Goal: Task Accomplishment & Management: Complete application form

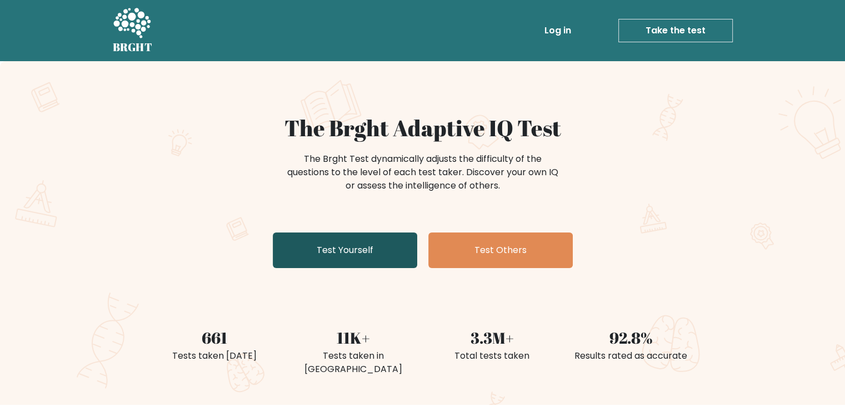
click at [387, 243] on link "Test Yourself" at bounding box center [345, 250] width 145 height 36
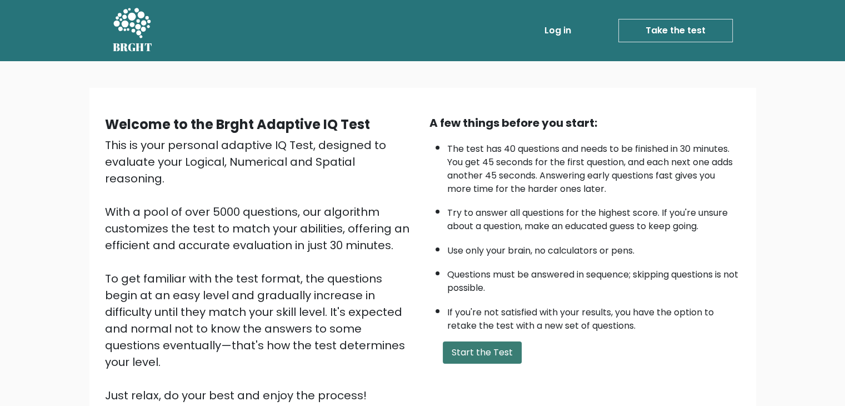
click at [502, 342] on button "Start the Test" at bounding box center [482, 352] width 79 height 22
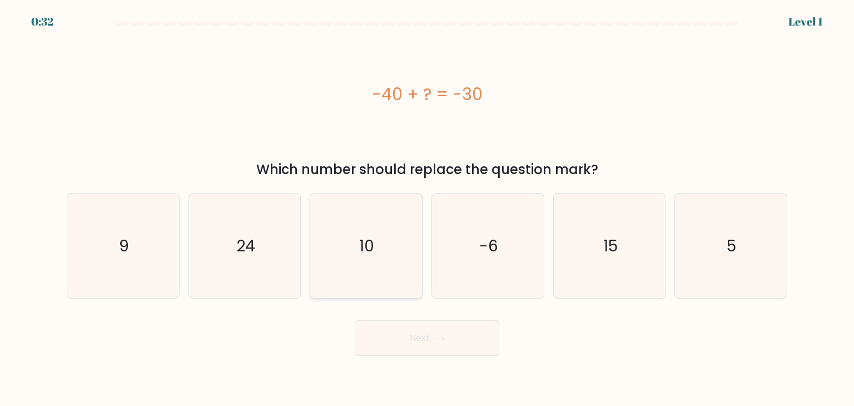
click at [383, 240] on icon "10" at bounding box center [365, 245] width 104 height 104
click at [427, 208] on input "c. 10" at bounding box center [427, 206] width 1 height 6
radio input "true"
click at [422, 328] on button "Next" at bounding box center [427, 338] width 145 height 36
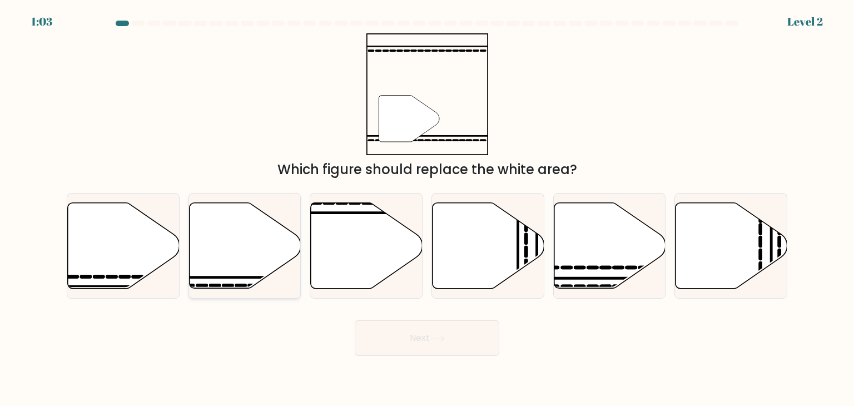
click at [233, 252] on icon at bounding box center [245, 246] width 112 height 86
click at [427, 208] on input "b." at bounding box center [427, 206] width 1 height 6
radio input "true"
click at [431, 343] on button "Next" at bounding box center [427, 338] width 145 height 36
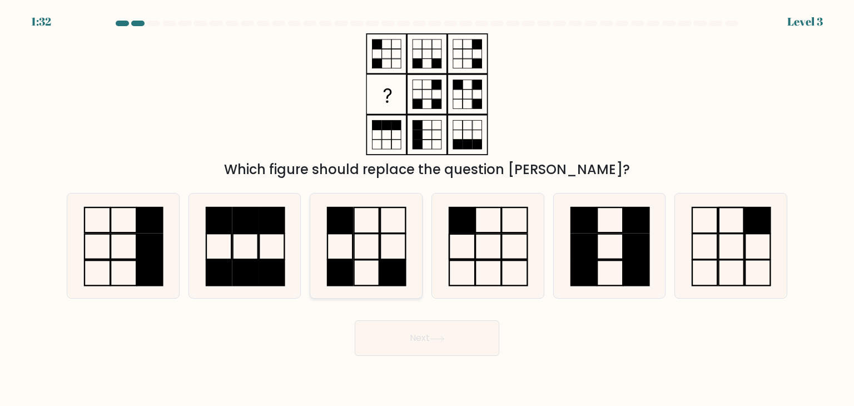
click at [371, 243] on icon at bounding box center [365, 245] width 104 height 104
click at [427, 208] on input "c." at bounding box center [427, 206] width 1 height 6
radio input "true"
click at [440, 335] on button "Next" at bounding box center [427, 338] width 145 height 36
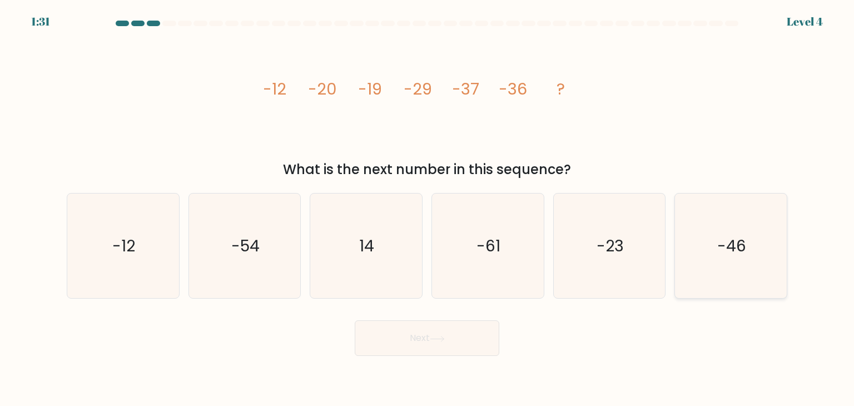
click at [716, 245] on icon "-46" at bounding box center [730, 245] width 104 height 104
click at [427, 208] on input "f. -46" at bounding box center [427, 206] width 1 height 6
radio input "true"
click at [442, 336] on icon at bounding box center [437, 339] width 15 height 6
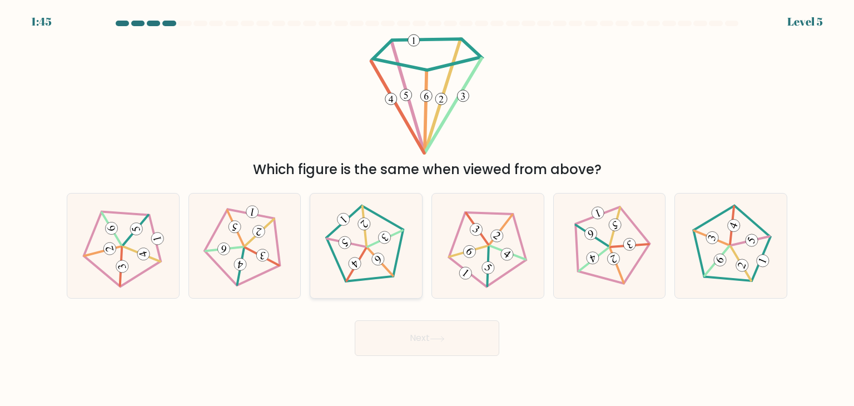
click at [370, 239] on icon at bounding box center [366, 246] width 84 height 84
click at [427, 208] on input "c." at bounding box center [427, 206] width 1 height 6
radio input "true"
click at [424, 332] on button "Next" at bounding box center [427, 338] width 145 height 36
click at [438, 334] on button "Next" at bounding box center [427, 338] width 145 height 36
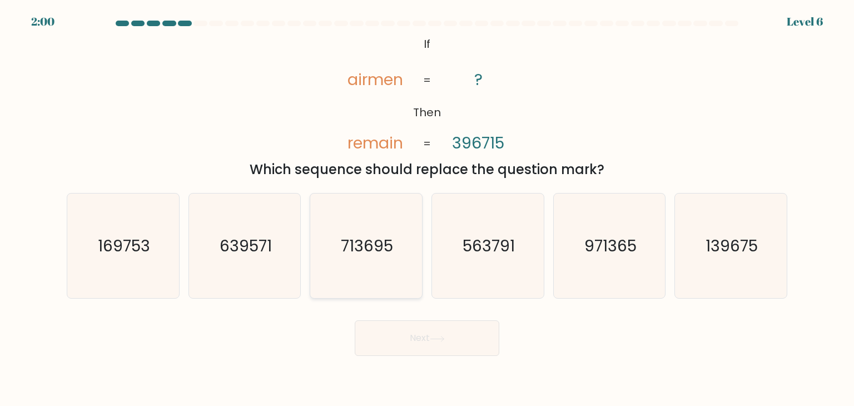
click at [369, 256] on text "713695" at bounding box center [367, 246] width 52 height 22
click at [427, 208] on input "c. 713695" at bounding box center [427, 206] width 1 height 6
radio input "true"
click at [435, 344] on button "Next" at bounding box center [427, 338] width 145 height 36
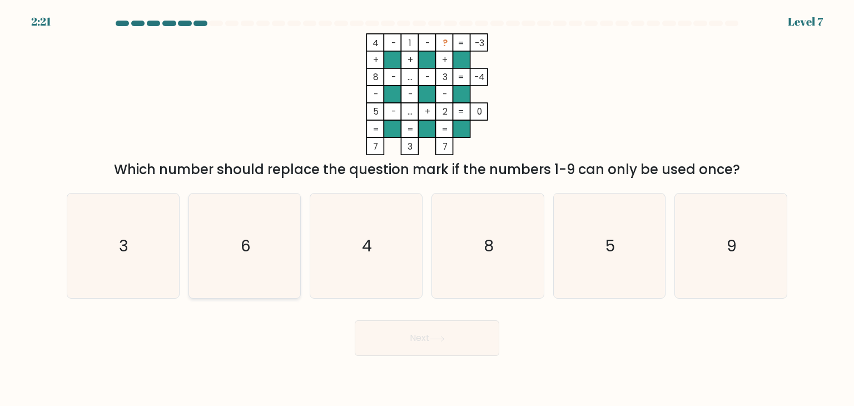
click at [260, 247] on icon "6" at bounding box center [244, 245] width 104 height 104
click at [427, 208] on input "b. 6" at bounding box center [427, 206] width 1 height 6
radio input "true"
click at [419, 333] on button "Next" at bounding box center [427, 338] width 145 height 36
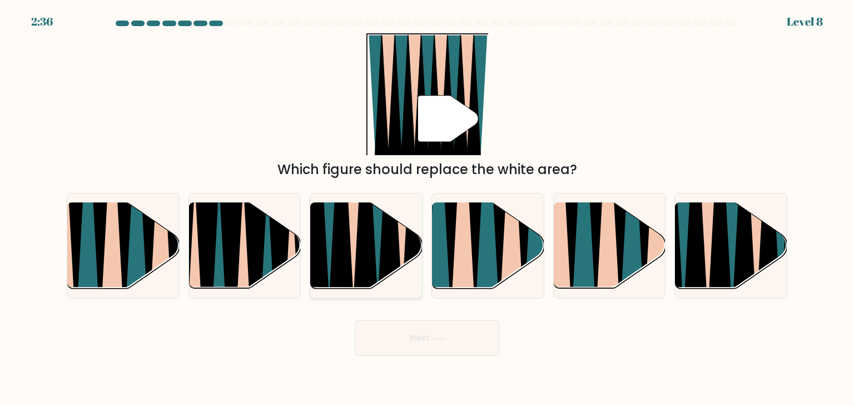
click at [386, 240] on icon at bounding box center [389, 203] width 25 height 223
click at [427, 208] on input "c." at bounding box center [427, 206] width 1 height 6
radio input "true"
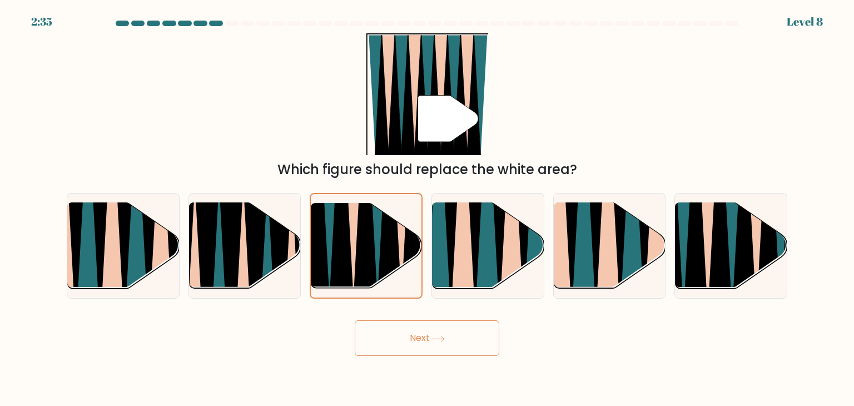
click at [381, 346] on button "Next" at bounding box center [427, 338] width 145 height 36
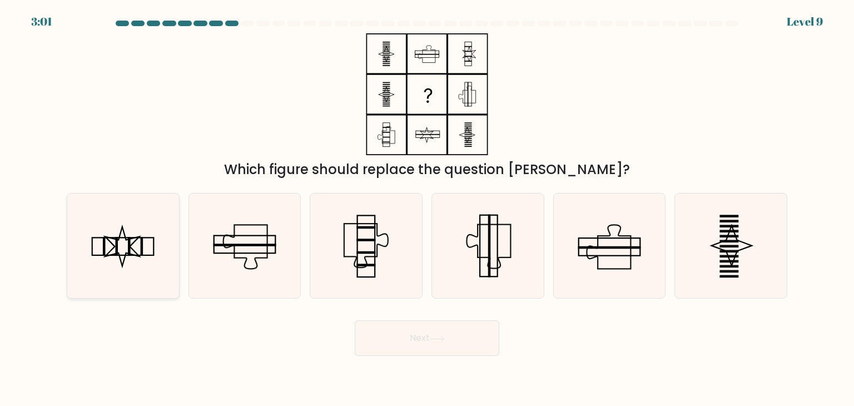
click at [144, 234] on icon at bounding box center [123, 245] width 104 height 104
click at [427, 208] on input "a." at bounding box center [427, 206] width 1 height 6
radio input "true"
click at [469, 337] on button "Next" at bounding box center [427, 338] width 145 height 36
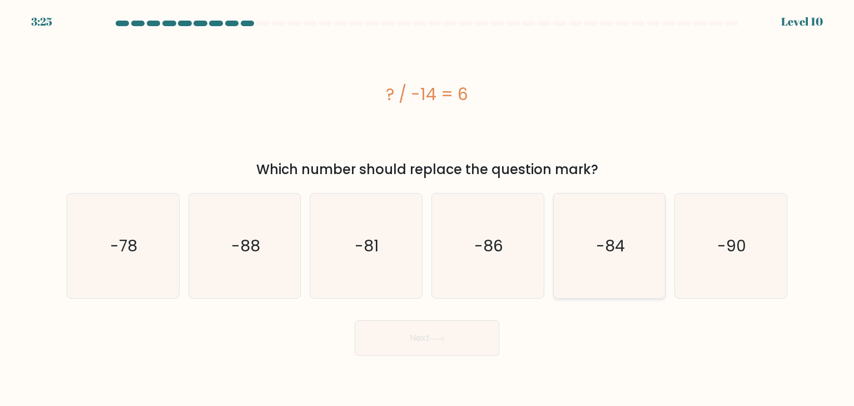
click at [620, 242] on text "-84" at bounding box center [610, 246] width 29 height 22
click at [427, 208] on input "e. -84" at bounding box center [427, 206] width 1 height 6
radio input "true"
click at [420, 344] on button "Next" at bounding box center [427, 338] width 145 height 36
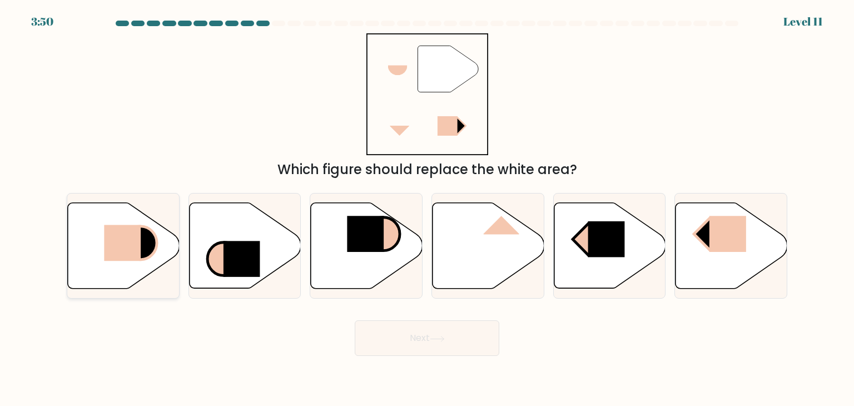
click at [127, 236] on rect at bounding box center [122, 243] width 37 height 36
click at [427, 208] on input "a." at bounding box center [427, 206] width 1 height 6
radio input "true"
click at [431, 346] on button "Next" at bounding box center [427, 338] width 145 height 36
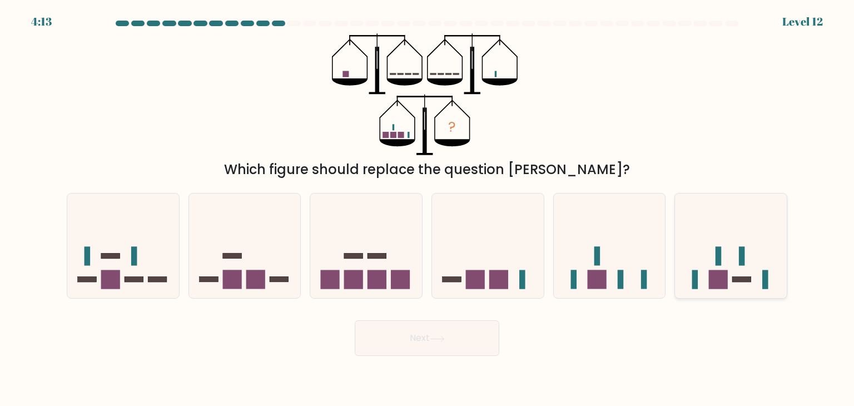
click at [737, 263] on icon at bounding box center [731, 246] width 112 height 92
click at [427, 208] on input "f." at bounding box center [427, 206] width 1 height 6
radio input "true"
click at [431, 331] on button "Next" at bounding box center [427, 338] width 145 height 36
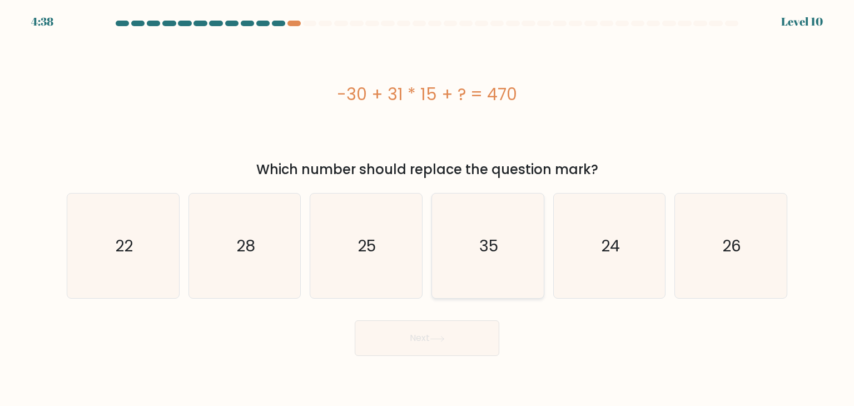
click at [501, 246] on icon "35" at bounding box center [487, 245] width 104 height 104
click at [427, 208] on input "d. 35" at bounding box center [427, 206] width 1 height 6
radio input "true"
click at [481, 341] on button "Next" at bounding box center [427, 338] width 145 height 36
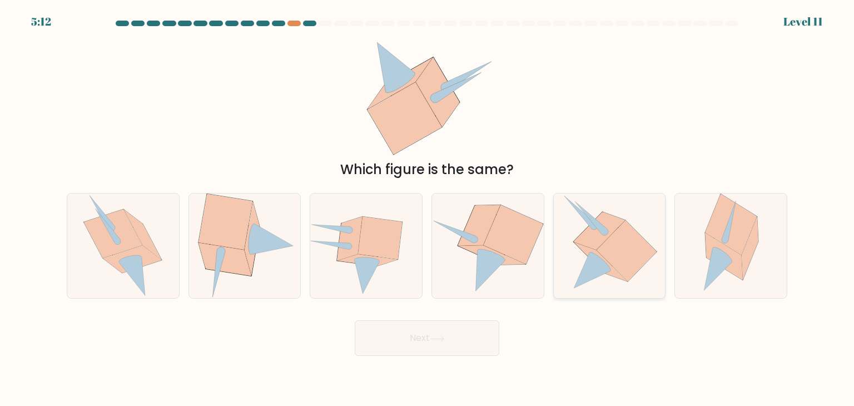
click at [616, 267] on icon at bounding box center [626, 251] width 60 height 61
click at [427, 208] on input "e." at bounding box center [427, 206] width 1 height 6
radio input "true"
click at [434, 330] on button "Next" at bounding box center [427, 338] width 145 height 36
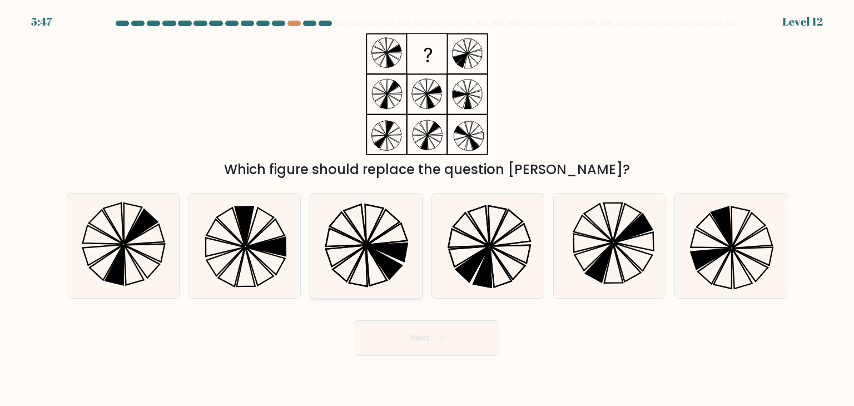
click at [386, 241] on icon at bounding box center [365, 245] width 104 height 104
click at [427, 208] on input "c." at bounding box center [427, 206] width 1 height 6
radio input "true"
click at [411, 340] on button "Next" at bounding box center [427, 338] width 145 height 36
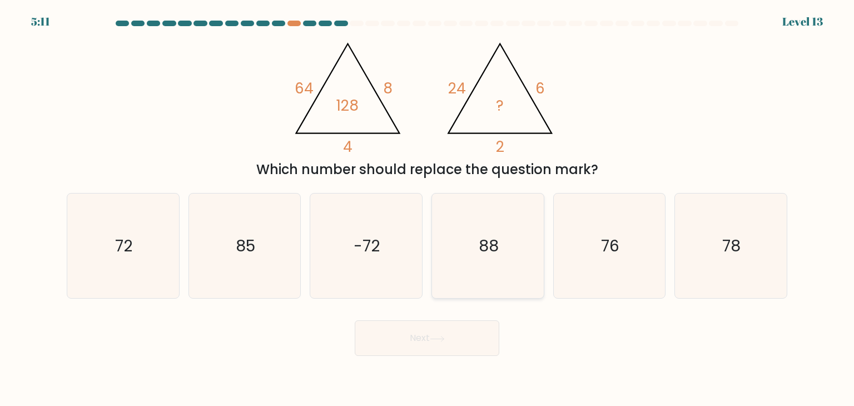
click at [485, 245] on text "88" at bounding box center [489, 246] width 20 height 22
click at [427, 208] on input "d. 88" at bounding box center [427, 206] width 1 height 6
radio input "true"
click at [450, 334] on button "Next" at bounding box center [427, 338] width 145 height 36
click at [438, 346] on button "Next" at bounding box center [427, 338] width 145 height 36
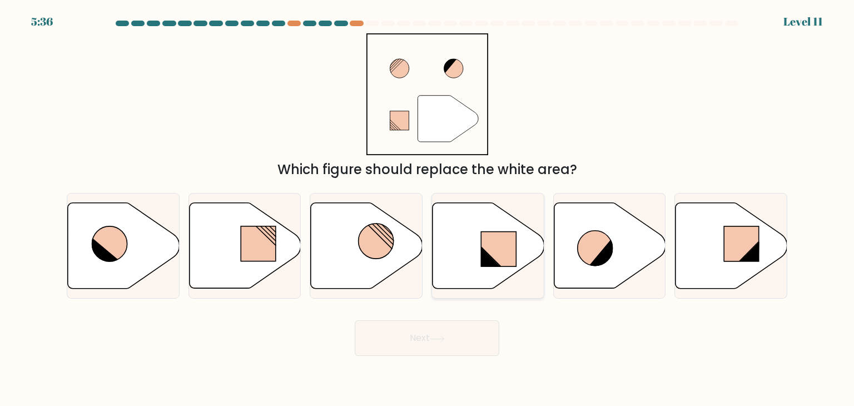
click at [489, 260] on icon at bounding box center [490, 256] width 19 height 19
click at [427, 208] on input "d." at bounding box center [427, 206] width 1 height 6
radio input "true"
click at [436, 332] on button "Next" at bounding box center [427, 338] width 145 height 36
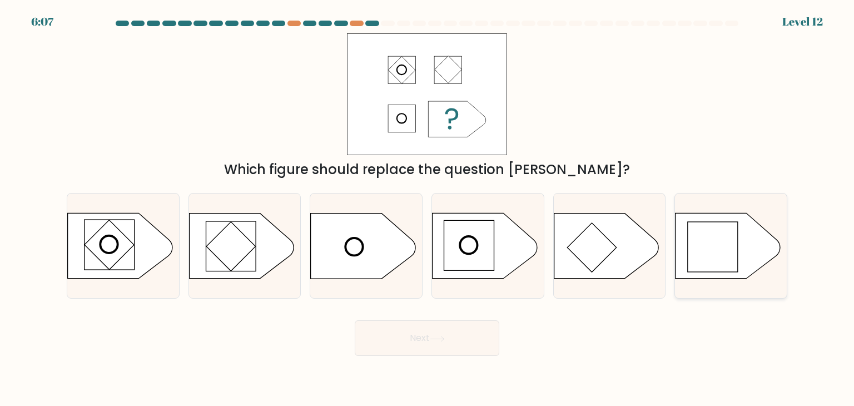
click at [725, 246] on rect at bounding box center [713, 247] width 50 height 50
click at [427, 208] on input "f." at bounding box center [427, 206] width 1 height 6
radio input "true"
click at [451, 348] on button "Next" at bounding box center [427, 338] width 145 height 36
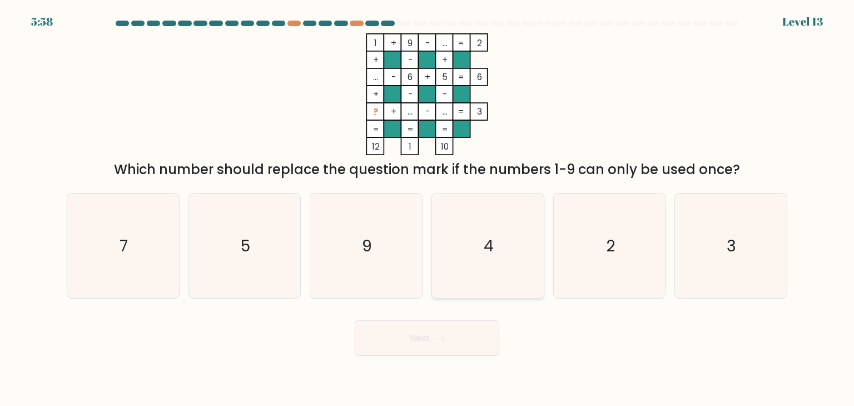
click at [469, 238] on icon "4" at bounding box center [487, 245] width 104 height 104
click at [427, 208] on input "d. 4" at bounding box center [427, 206] width 1 height 6
radio input "true"
click at [441, 338] on icon at bounding box center [437, 339] width 15 height 6
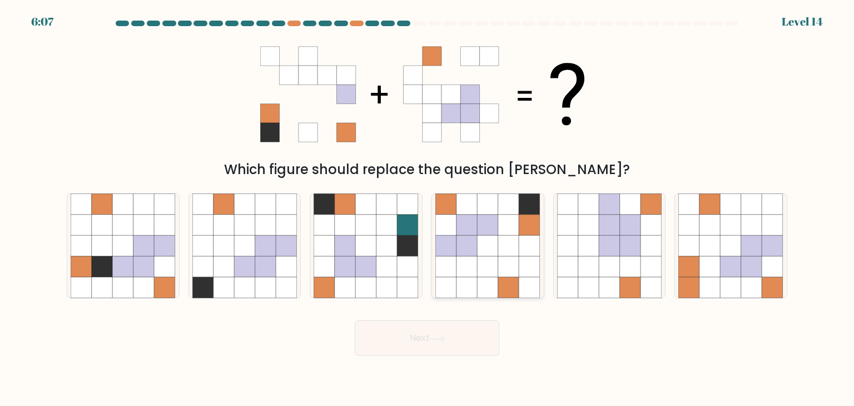
click at [497, 246] on icon at bounding box center [487, 245] width 21 height 21
click at [427, 208] on input "d." at bounding box center [427, 206] width 1 height 6
radio input "true"
click at [433, 347] on button "Next" at bounding box center [427, 338] width 145 height 36
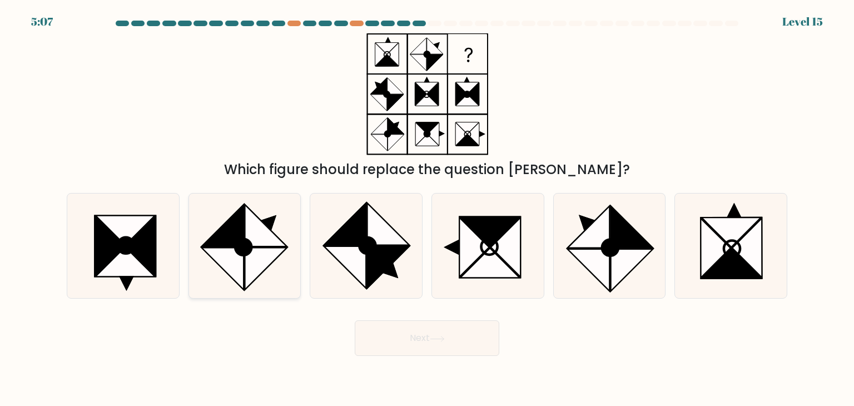
click at [229, 238] on icon at bounding box center [223, 226] width 42 height 42
click at [427, 208] on input "b." at bounding box center [427, 206] width 1 height 6
radio input "true"
click at [427, 330] on button "Next" at bounding box center [427, 338] width 145 height 36
click at [437, 342] on button "Next" at bounding box center [427, 338] width 145 height 36
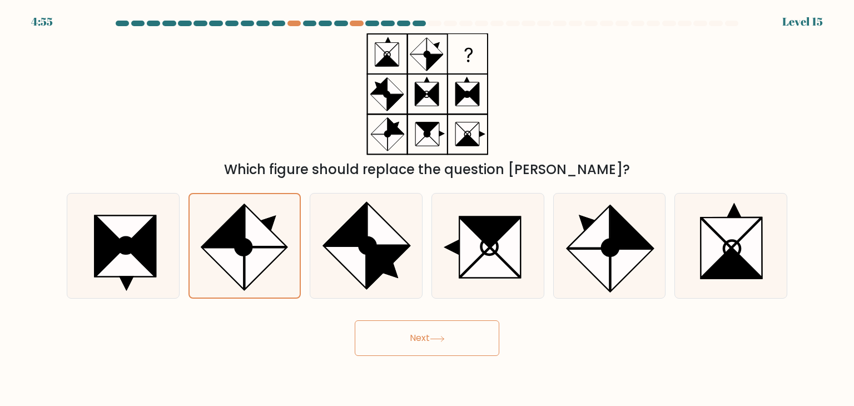
click at [427, 331] on button "Next" at bounding box center [427, 338] width 145 height 36
click at [261, 226] on icon at bounding box center [266, 226] width 42 height 42
click at [427, 208] on input "b." at bounding box center [427, 206] width 1 height 6
click at [418, 352] on button "Next" at bounding box center [427, 338] width 145 height 36
click at [470, 341] on button "Next" at bounding box center [427, 338] width 145 height 36
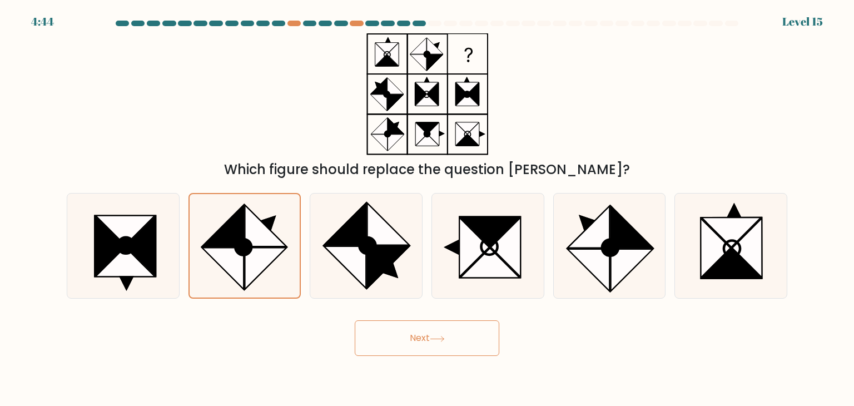
click at [470, 341] on button "Next" at bounding box center [427, 338] width 145 height 36
click at [358, 256] on icon at bounding box center [345, 267] width 42 height 42
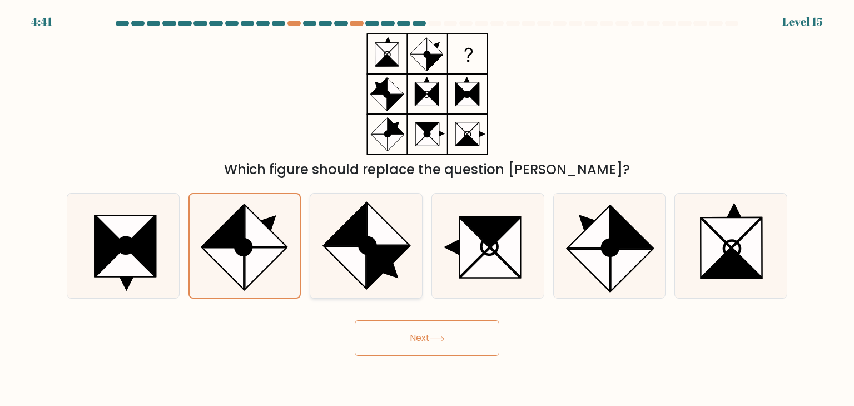
click at [427, 208] on input "c." at bounding box center [427, 206] width 1 height 6
radio input "true"
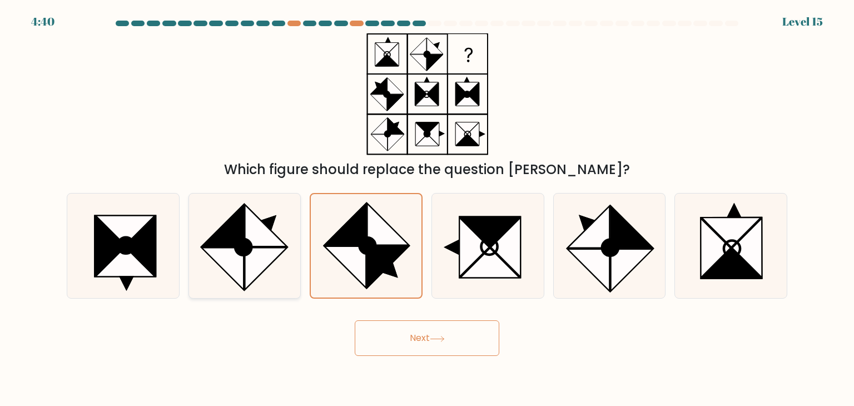
click at [258, 243] on icon at bounding box center [266, 226] width 42 height 42
click at [427, 208] on input "b." at bounding box center [427, 206] width 1 height 6
radio input "true"
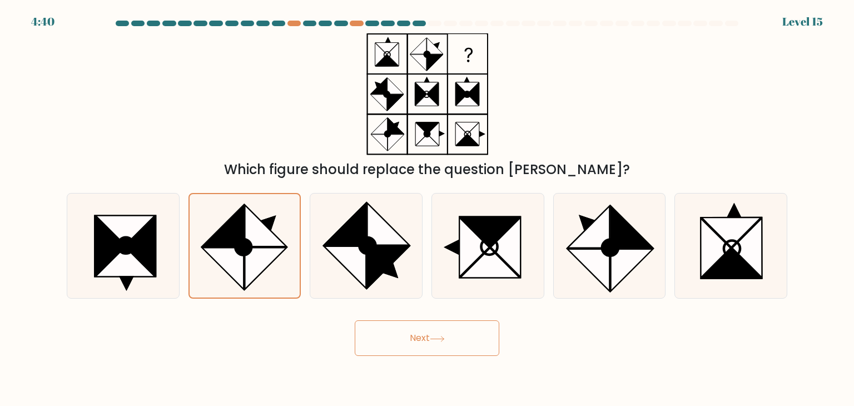
click at [418, 324] on button "Next" at bounding box center [427, 338] width 145 height 36
click at [424, 340] on button "Next" at bounding box center [427, 338] width 145 height 36
drag, startPoint x: 647, startPoint y: 383, endPoint x: 654, endPoint y: 381, distance: 7.2
click at [650, 383] on body "4:38 Level 15" at bounding box center [427, 203] width 854 height 406
click at [282, 248] on icon at bounding box center [266, 269] width 42 height 42
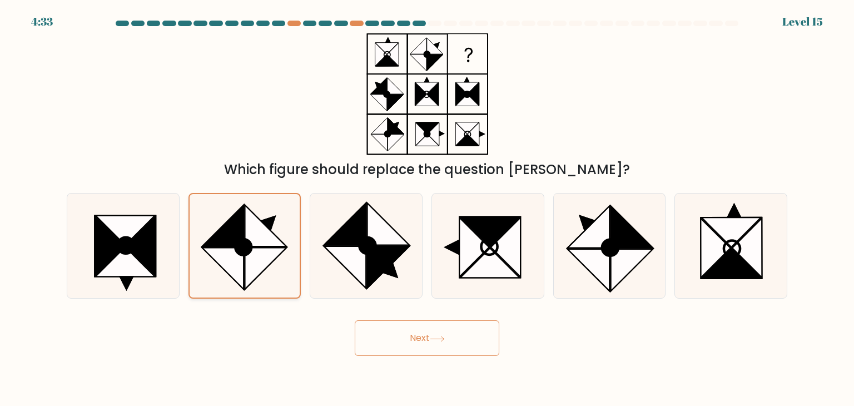
click at [427, 208] on input "b." at bounding box center [427, 206] width 1 height 6
click at [422, 352] on button "Next" at bounding box center [427, 338] width 145 height 36
click at [241, 238] on circle at bounding box center [243, 247] width 23 height 23
click at [427, 208] on input "b." at bounding box center [427, 206] width 1 height 6
radio input "true"
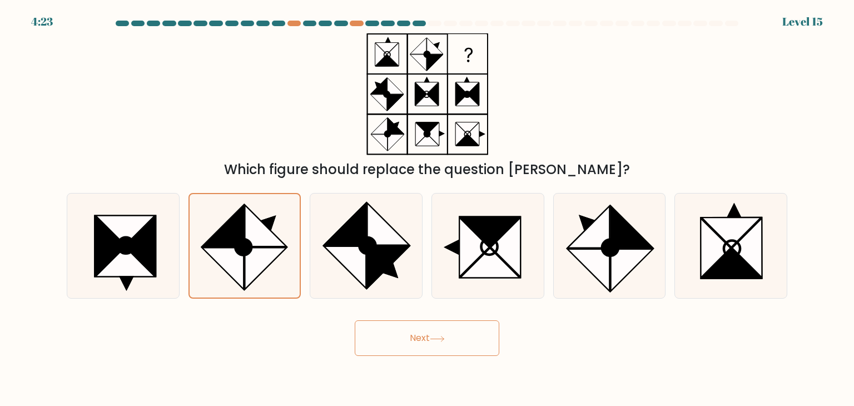
click at [434, 340] on icon at bounding box center [437, 339] width 15 height 6
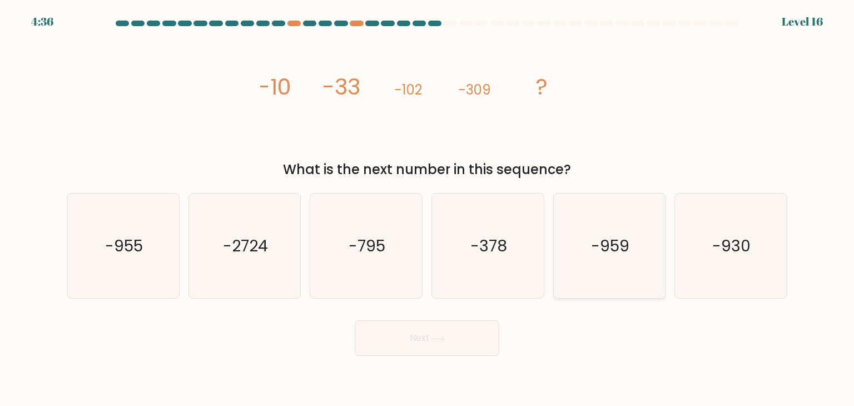
click at [589, 230] on icon "-959" at bounding box center [609, 245] width 104 height 104
click at [427, 208] on input "e. -959" at bounding box center [427, 206] width 1 height 6
radio input "true"
click at [457, 335] on button "Next" at bounding box center [427, 338] width 145 height 36
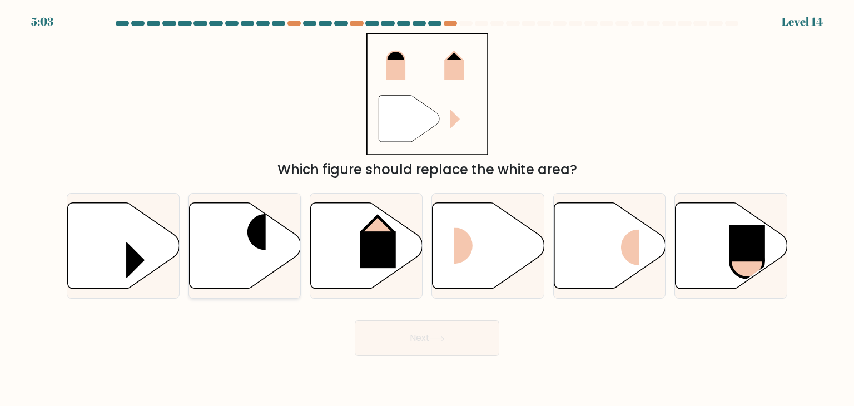
click at [221, 255] on icon at bounding box center [245, 246] width 112 height 86
click at [427, 208] on input "b." at bounding box center [427, 206] width 1 height 6
radio input "true"
click at [471, 345] on button "Next" at bounding box center [427, 338] width 145 height 36
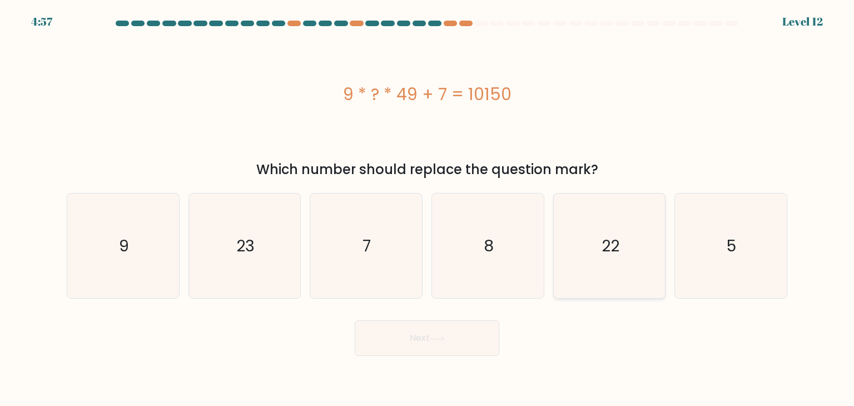
click at [650, 265] on icon "22" at bounding box center [609, 245] width 104 height 104
click at [427, 208] on input "e. 22" at bounding box center [427, 206] width 1 height 6
radio input "true"
click at [457, 345] on button "Next" at bounding box center [427, 338] width 145 height 36
click at [431, 335] on button "Next" at bounding box center [427, 338] width 145 height 36
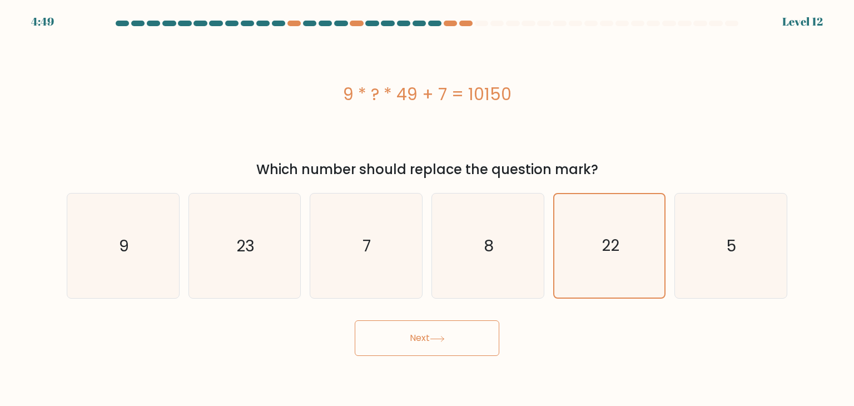
click at [411, 327] on button "Next" at bounding box center [427, 338] width 145 height 36
click at [629, 254] on icon "22" at bounding box center [609, 245] width 104 height 104
click at [427, 208] on input "e. 22" at bounding box center [427, 206] width 1 height 6
radio input "true"
click at [501, 251] on icon "8" at bounding box center [487, 245] width 104 height 104
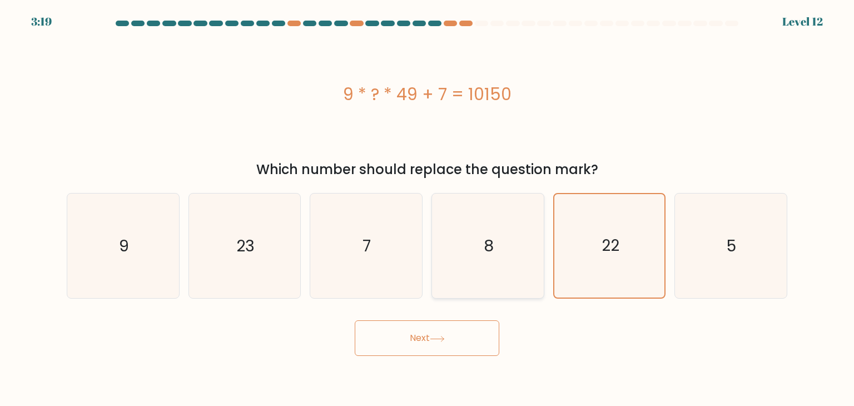
click at [427, 208] on input "d. 8" at bounding box center [427, 206] width 1 height 6
radio input "true"
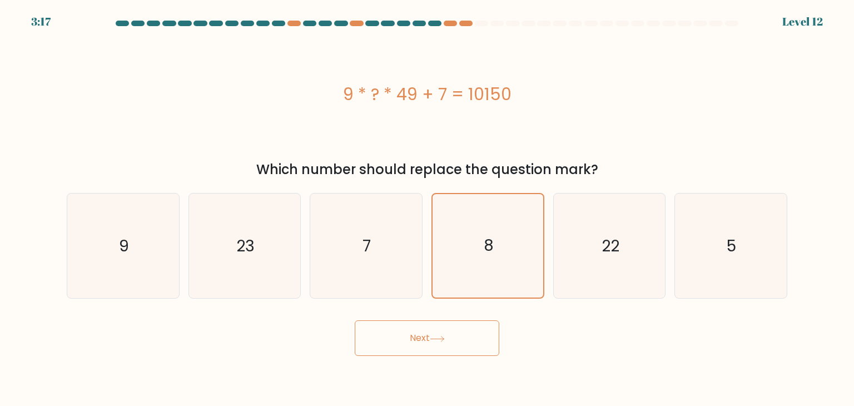
click at [430, 344] on button "Next" at bounding box center [427, 338] width 145 height 36
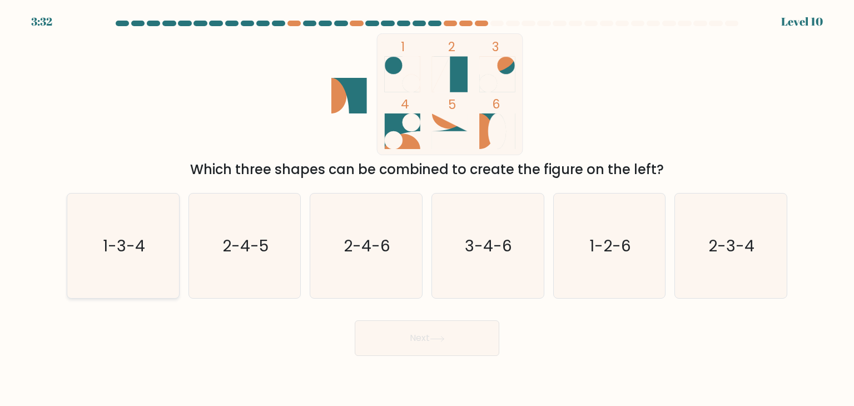
click at [122, 243] on text "1-3-4" at bounding box center [124, 246] width 42 height 22
click at [427, 208] on input "a. 1-3-4" at bounding box center [427, 206] width 1 height 6
radio input "true"
click at [451, 343] on button "Next" at bounding box center [427, 338] width 145 height 36
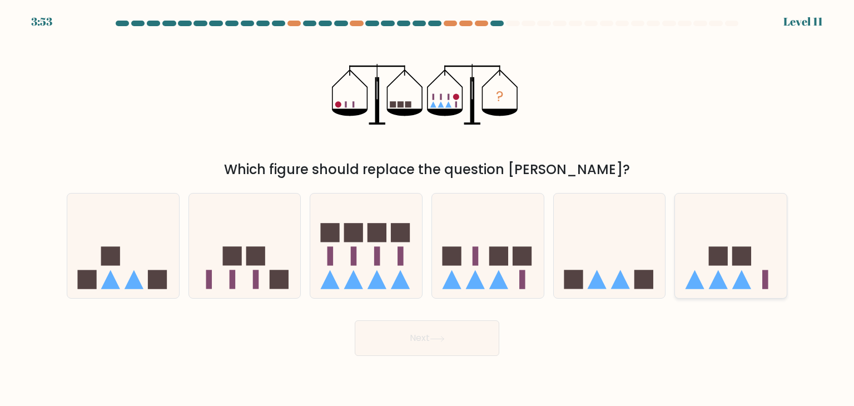
click at [725, 259] on rect at bounding box center [718, 256] width 19 height 19
click at [427, 208] on input "f." at bounding box center [427, 206] width 1 height 6
radio input "true"
click at [450, 338] on button "Next" at bounding box center [427, 338] width 145 height 36
click at [428, 332] on button "Next" at bounding box center [427, 338] width 145 height 36
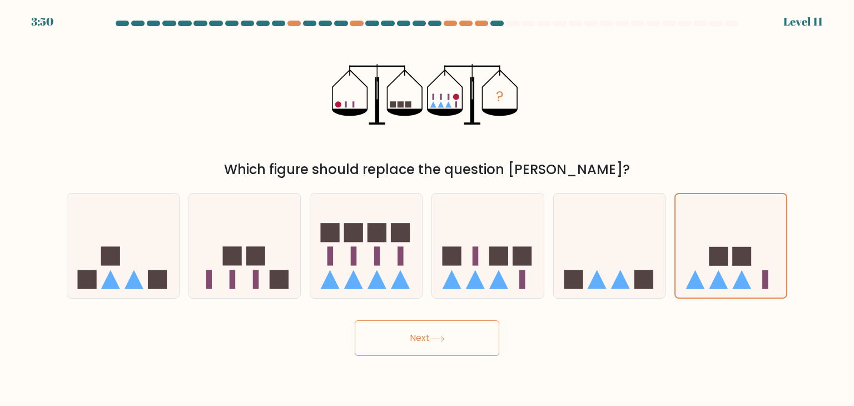
click at [429, 331] on button "Next" at bounding box center [427, 338] width 145 height 36
click at [430, 331] on button "Next" at bounding box center [427, 338] width 145 height 36
click at [725, 241] on icon at bounding box center [730, 246] width 111 height 92
click at [427, 208] on input "f." at bounding box center [427, 206] width 1 height 6
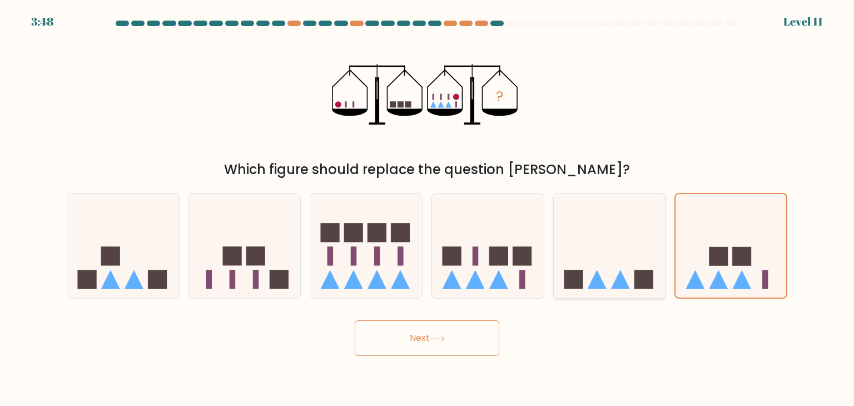
click at [606, 263] on icon at bounding box center [610, 246] width 112 height 92
click at [427, 208] on input "e." at bounding box center [427, 206] width 1 height 6
radio input "true"
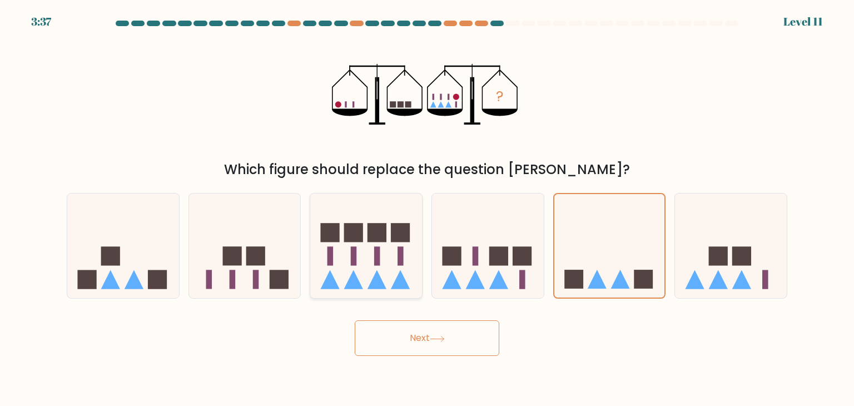
click at [368, 233] on rect at bounding box center [376, 232] width 19 height 19
click at [427, 208] on input "c." at bounding box center [427, 206] width 1 height 6
radio input "true"
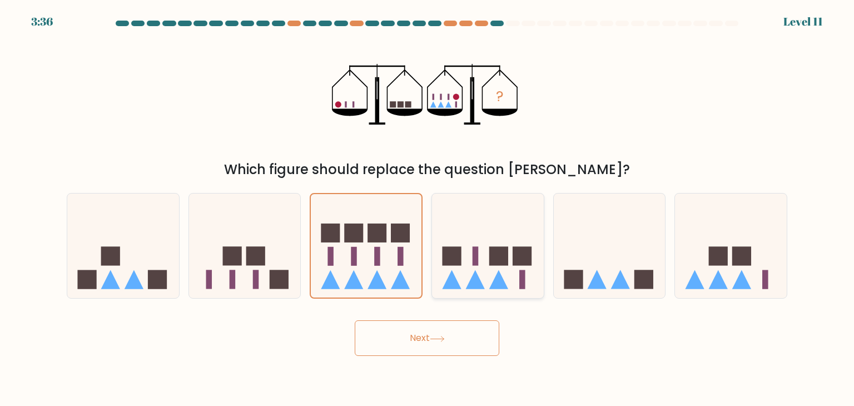
click at [487, 264] on icon at bounding box center [488, 246] width 112 height 92
click at [427, 208] on input "d." at bounding box center [427, 206] width 1 height 6
radio input "true"
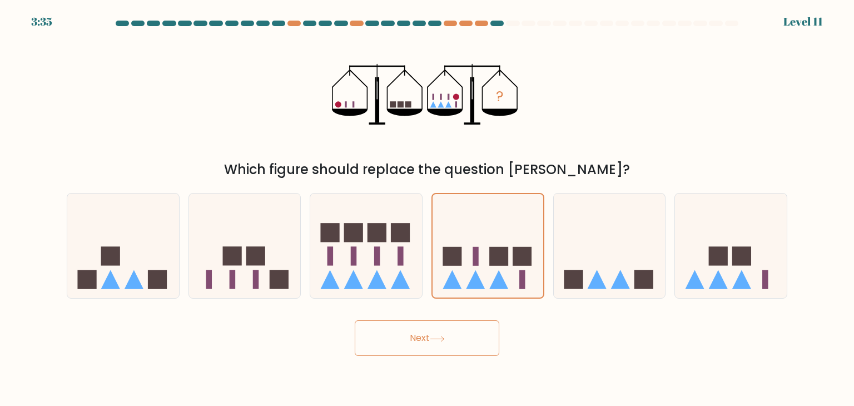
click at [401, 323] on button "Next" at bounding box center [427, 338] width 145 height 36
click at [415, 337] on button "Next" at bounding box center [427, 338] width 145 height 36
click at [422, 336] on button "Next" at bounding box center [427, 338] width 145 height 36
click at [422, 334] on button "Next" at bounding box center [427, 338] width 145 height 36
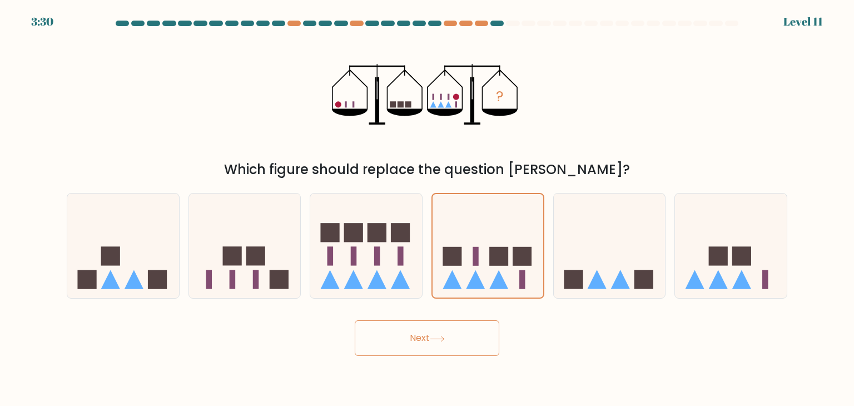
click at [422, 334] on button "Next" at bounding box center [427, 338] width 145 height 36
click at [622, 260] on icon at bounding box center [610, 246] width 112 height 92
click at [427, 208] on input "e." at bounding box center [427, 206] width 1 height 6
radio input "true"
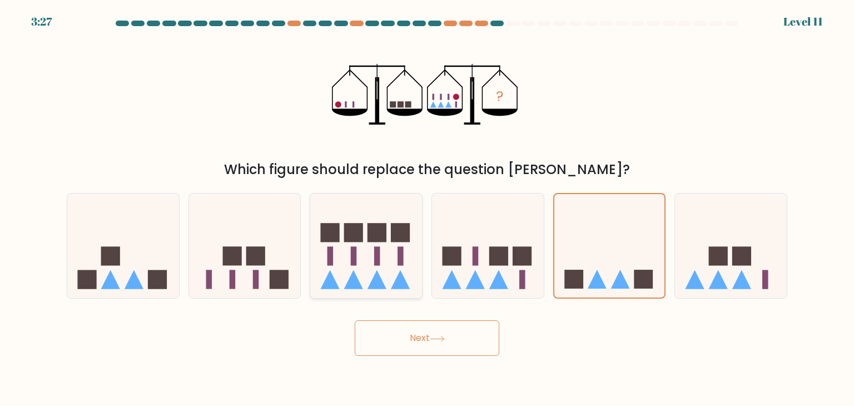
click at [358, 237] on rect at bounding box center [353, 232] width 19 height 19
click at [427, 208] on input "c." at bounding box center [427, 206] width 1 height 6
radio input "true"
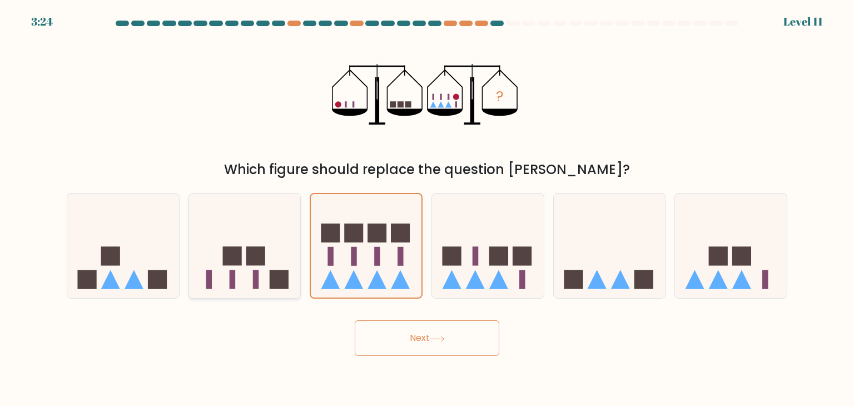
click at [255, 250] on rect at bounding box center [255, 256] width 19 height 19
click at [427, 208] on input "b." at bounding box center [427, 206] width 1 height 6
radio input "true"
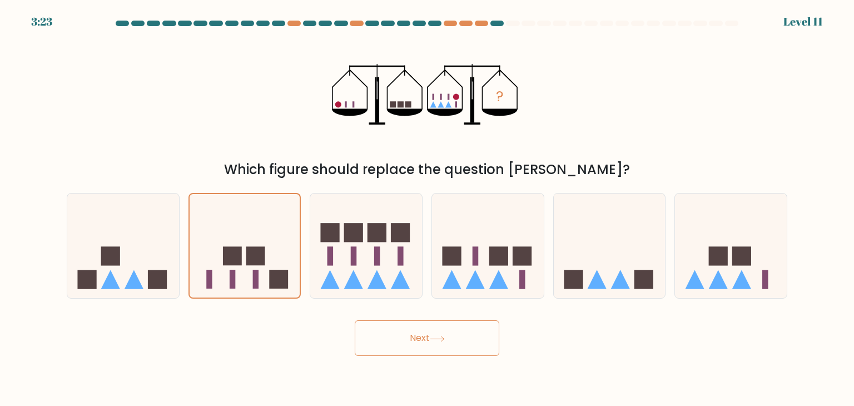
click at [491, 343] on button "Next" at bounding box center [427, 338] width 145 height 36
click at [459, 335] on button "Next" at bounding box center [427, 338] width 145 height 36
click at [459, 332] on button "Next" at bounding box center [427, 338] width 145 height 36
click at [245, 250] on icon at bounding box center [245, 246] width 112 height 92
click at [427, 208] on input "b." at bounding box center [427, 206] width 1 height 6
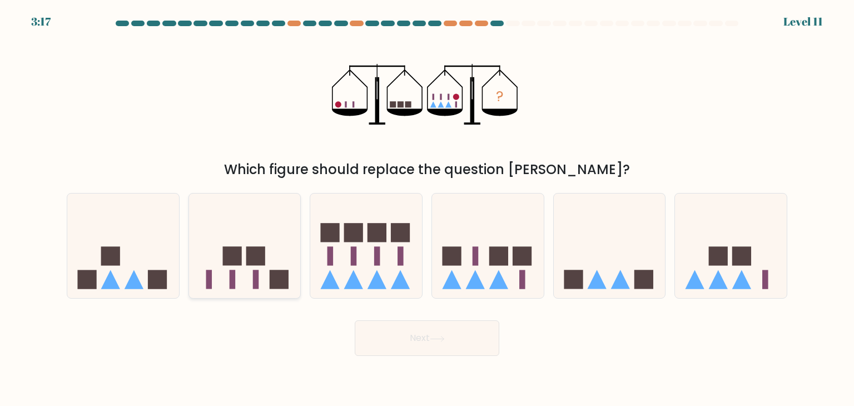
radio input "true"
click at [469, 338] on button "Next" at bounding box center [427, 338] width 145 height 36
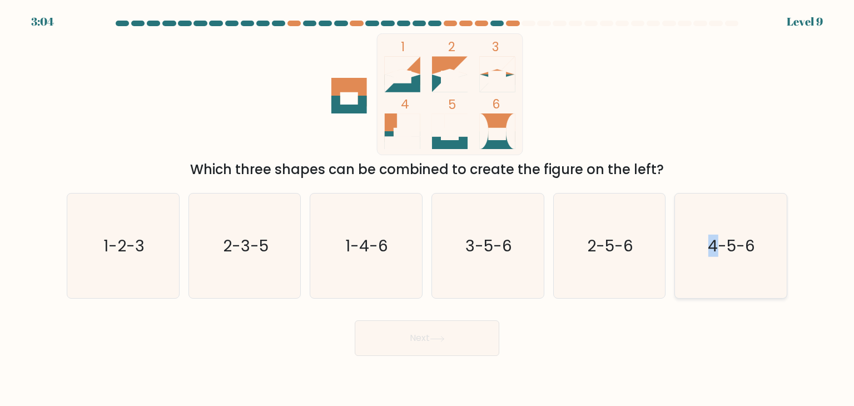
click at [713, 267] on icon "4-5-6" at bounding box center [730, 245] width 104 height 104
click at [434, 345] on button "Next" at bounding box center [427, 338] width 145 height 36
click at [705, 247] on icon "4-5-6" at bounding box center [730, 245] width 104 height 104
click at [427, 208] on input "f. 4-5-6" at bounding box center [427, 206] width 1 height 6
radio input "true"
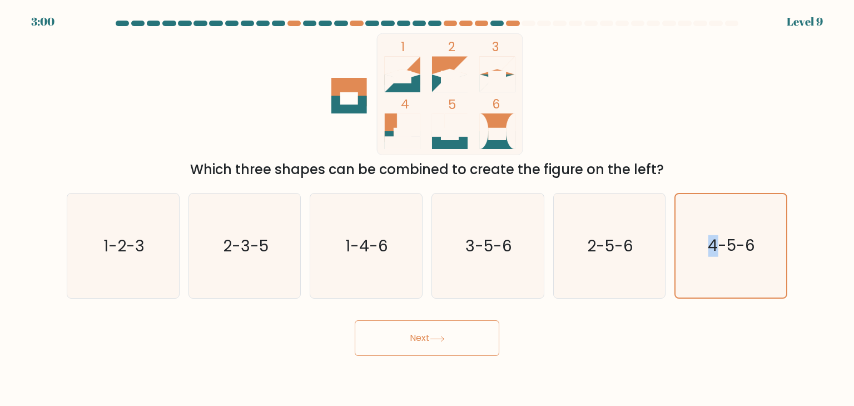
click at [437, 334] on button "Next" at bounding box center [427, 338] width 145 height 36
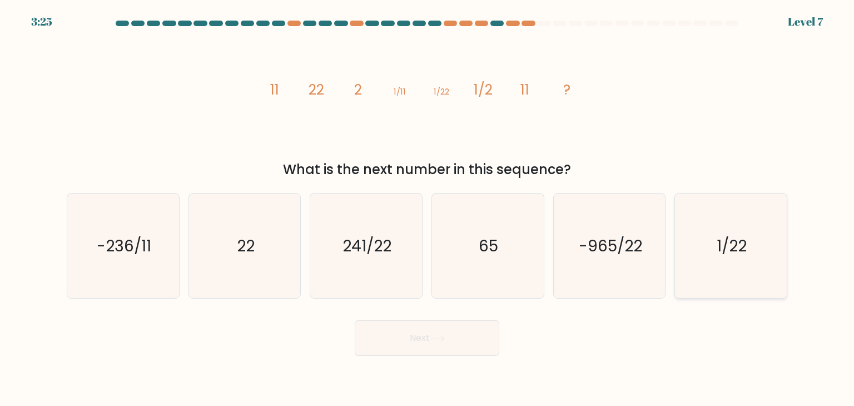
click at [738, 248] on text "1/22" at bounding box center [731, 246] width 30 height 22
click at [427, 208] on input "f. 1/22" at bounding box center [427, 206] width 1 height 6
radio input "true"
click at [441, 339] on icon at bounding box center [437, 339] width 15 height 6
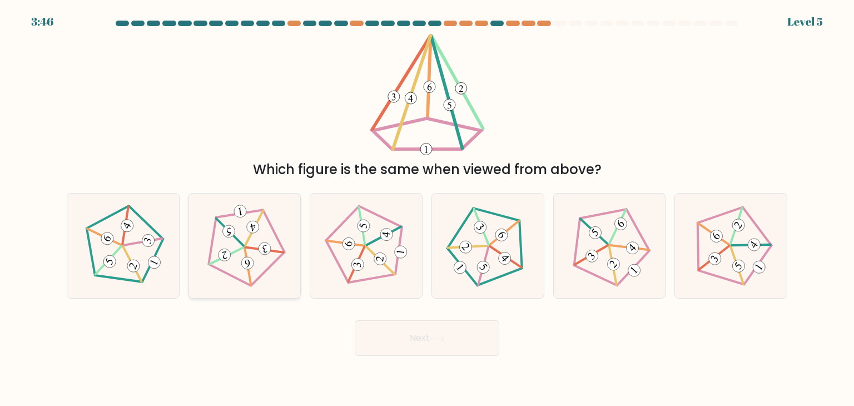
click at [218, 242] on icon at bounding box center [245, 246] width 84 height 84
click at [427, 208] on input "b." at bounding box center [427, 206] width 1 height 6
radio input "true"
click at [409, 343] on button "Next" at bounding box center [427, 338] width 145 height 36
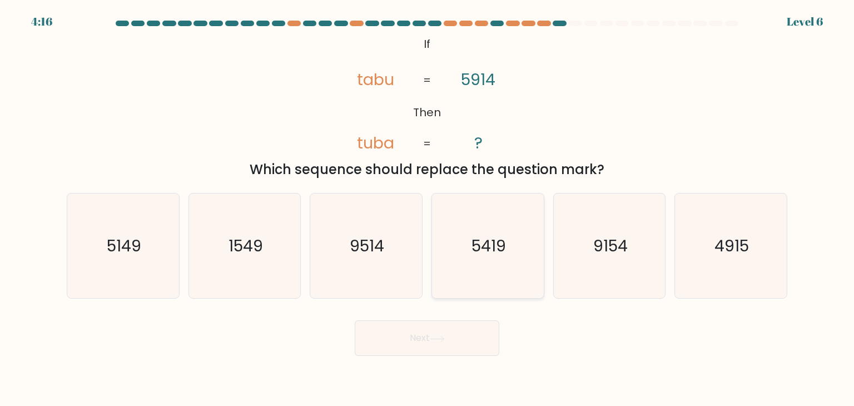
click at [504, 257] on icon "5419" at bounding box center [487, 245] width 104 height 104
click at [427, 208] on input "d. 5419" at bounding box center [427, 206] width 1 height 6
radio input "true"
click at [472, 322] on button "Next" at bounding box center [427, 338] width 145 height 36
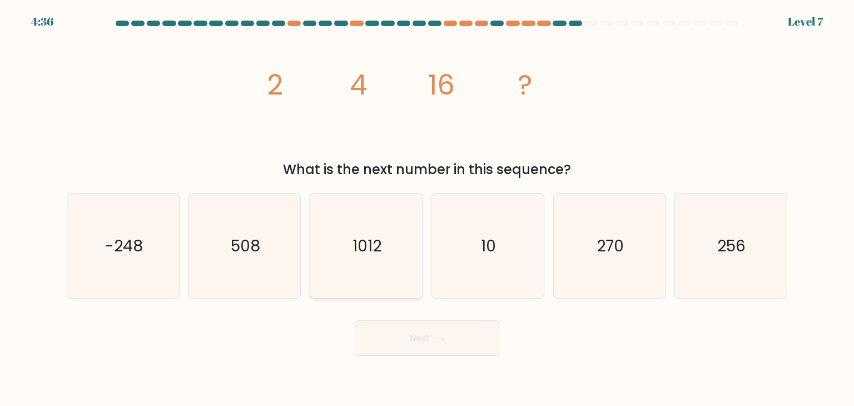
drag, startPoint x: 350, startPoint y: 258, endPoint x: 414, endPoint y: 287, distance: 69.6
click at [351, 258] on icon "1012" at bounding box center [365, 245] width 104 height 104
click at [427, 208] on input "c. 1012" at bounding box center [427, 206] width 1 height 6
radio input "true"
click at [446, 345] on button "Next" at bounding box center [427, 338] width 145 height 36
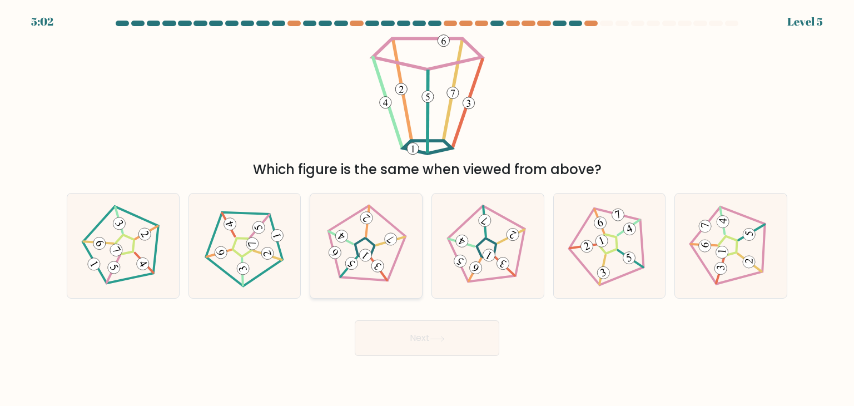
click at [374, 260] on icon at bounding box center [366, 246] width 84 height 84
click at [427, 208] on input "c." at bounding box center [427, 206] width 1 height 6
radio input "true"
click at [440, 332] on button "Next" at bounding box center [427, 338] width 145 height 36
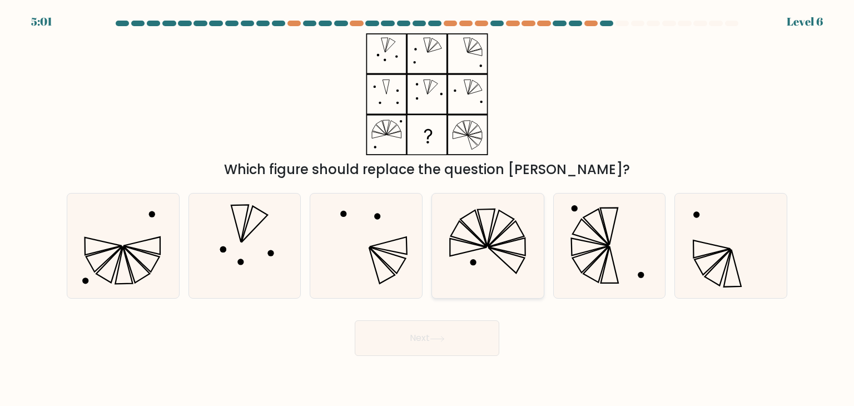
click at [469, 262] on icon at bounding box center [487, 245] width 104 height 104
click at [427, 208] on input "d." at bounding box center [427, 206] width 1 height 6
radio input "true"
click at [440, 346] on button "Next" at bounding box center [427, 338] width 145 height 36
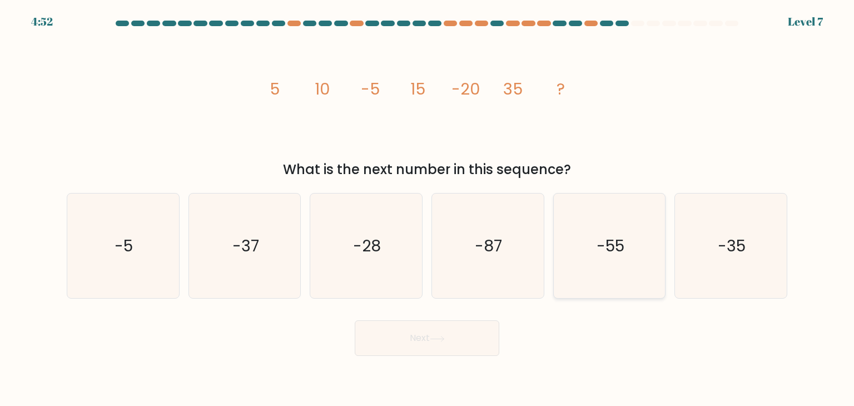
click at [627, 267] on icon "-55" at bounding box center [609, 245] width 104 height 104
click at [427, 208] on input "e. -55" at bounding box center [427, 206] width 1 height 6
radio input "true"
click at [443, 347] on button "Next" at bounding box center [427, 338] width 145 height 36
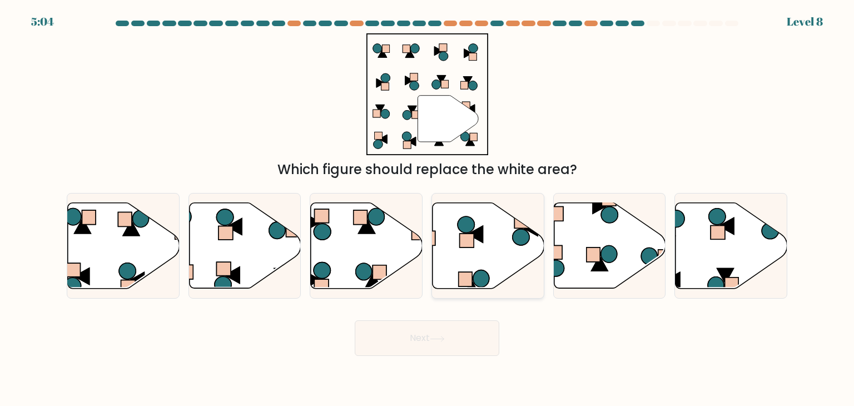
click at [475, 254] on icon at bounding box center [488, 246] width 112 height 86
click at [427, 208] on input "d." at bounding box center [427, 206] width 1 height 6
radio input "true"
click at [458, 348] on button "Next" at bounding box center [427, 338] width 145 height 36
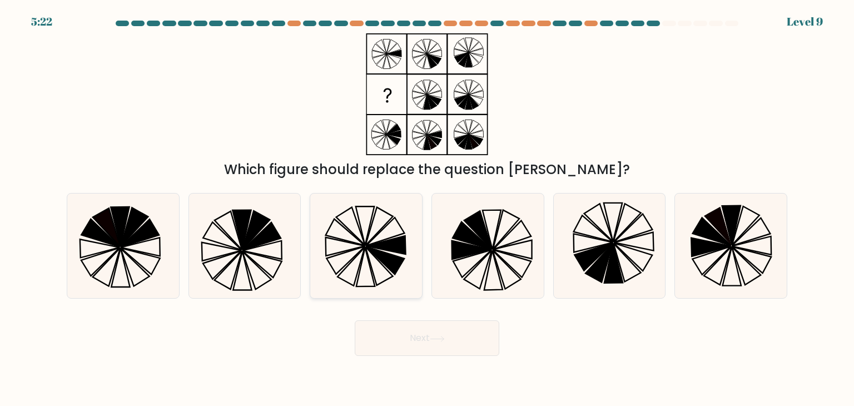
click at [377, 251] on icon at bounding box center [385, 261] width 38 height 28
click at [427, 208] on input "c." at bounding box center [427, 206] width 1 height 6
radio input "true"
click at [422, 328] on button "Next" at bounding box center [427, 338] width 145 height 36
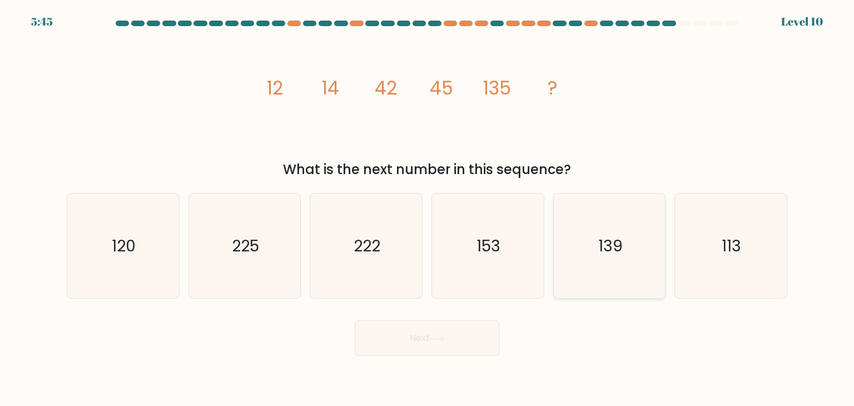
click at [651, 243] on icon "139" at bounding box center [609, 245] width 104 height 104
click at [427, 208] on input "e. 139" at bounding box center [427, 206] width 1 height 6
radio input "true"
click at [436, 337] on icon at bounding box center [437, 339] width 15 height 6
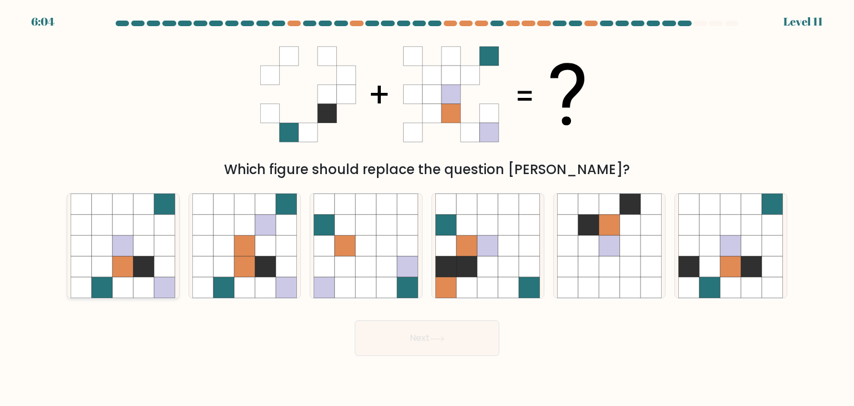
click at [89, 238] on icon at bounding box center [81, 245] width 21 height 21
click at [427, 208] on input "a." at bounding box center [427, 206] width 1 height 6
radio input "true"
click at [447, 333] on button "Next" at bounding box center [427, 338] width 145 height 36
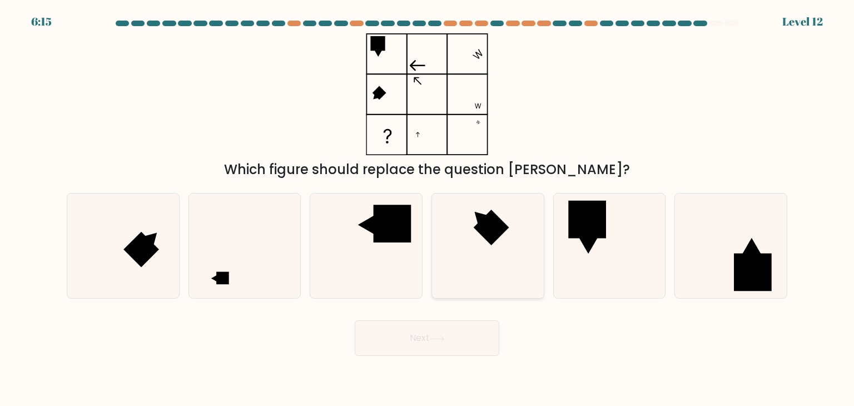
click at [484, 237] on rect at bounding box center [492, 228] width 36 height 36
click at [427, 208] on input "d." at bounding box center [427, 206] width 1 height 6
radio input "true"
click at [479, 345] on button "Next" at bounding box center [427, 338] width 145 height 36
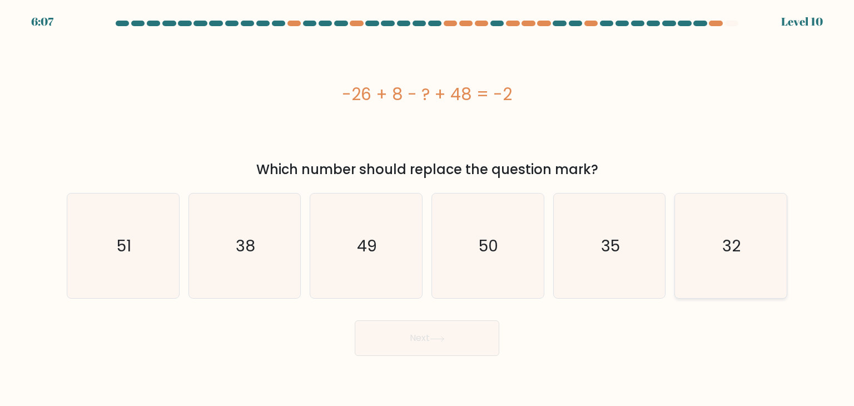
click at [738, 256] on text "32" at bounding box center [732, 246] width 18 height 22
click at [427, 208] on input "f. 32" at bounding box center [427, 206] width 1 height 6
radio input "true"
click at [405, 333] on button "Next" at bounding box center [427, 338] width 145 height 36
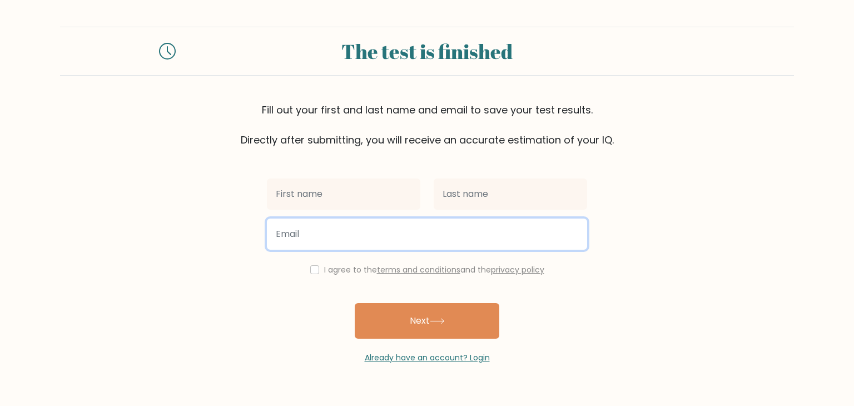
click at [361, 221] on input "email" at bounding box center [427, 233] width 320 height 31
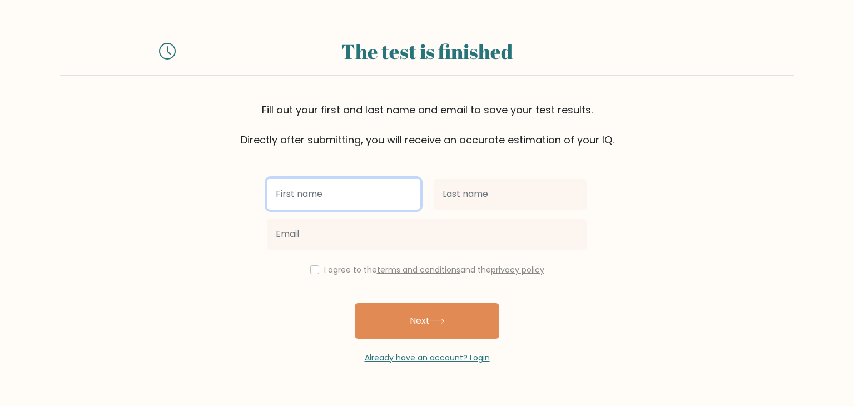
click at [347, 197] on input "text" at bounding box center [343, 193] width 153 height 31
type input "[PERSON_NAME]"
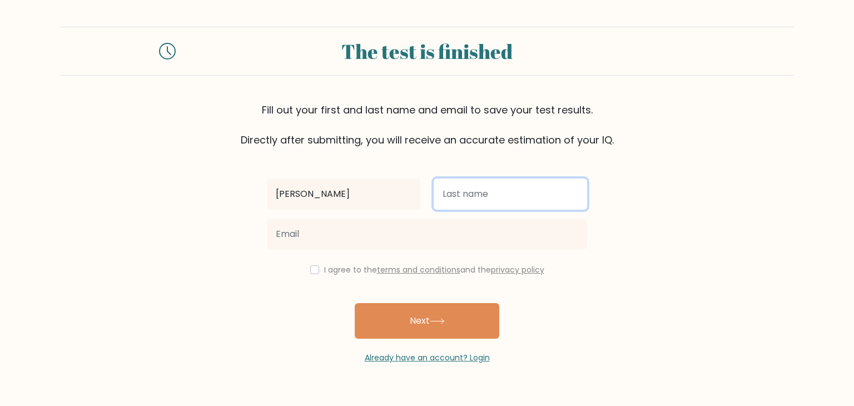
click at [453, 196] on input "text" at bounding box center [510, 193] width 153 height 31
type input "[PERSON_NAME]"
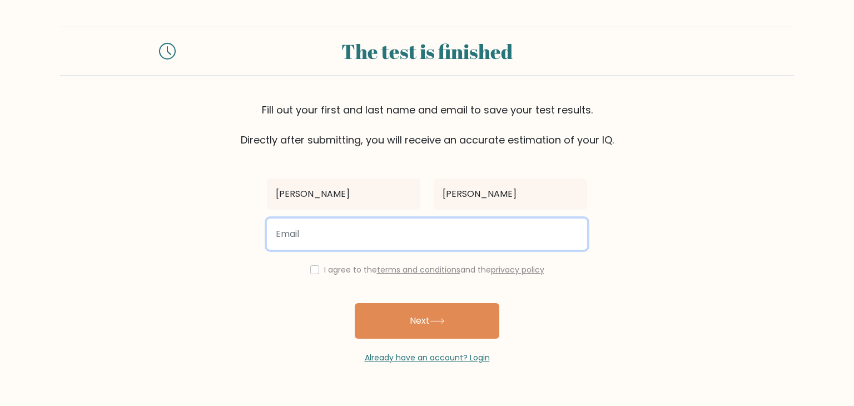
click at [373, 226] on input "email" at bounding box center [427, 233] width 320 height 31
type input "[EMAIL_ADDRESS][DOMAIN_NAME]"
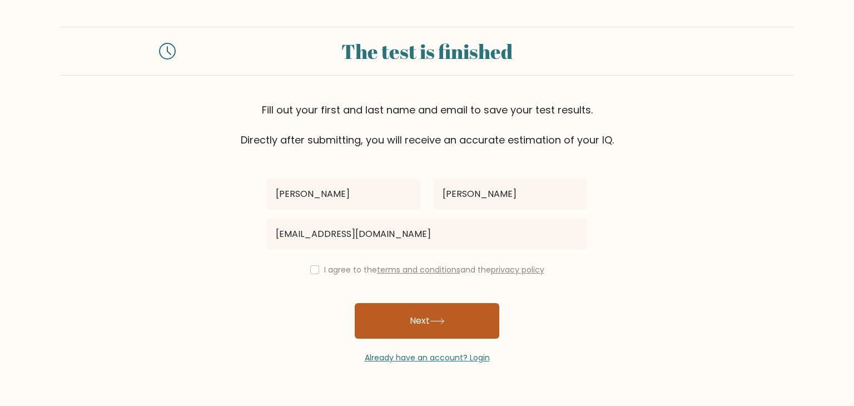
click at [402, 307] on button "Next" at bounding box center [427, 321] width 145 height 36
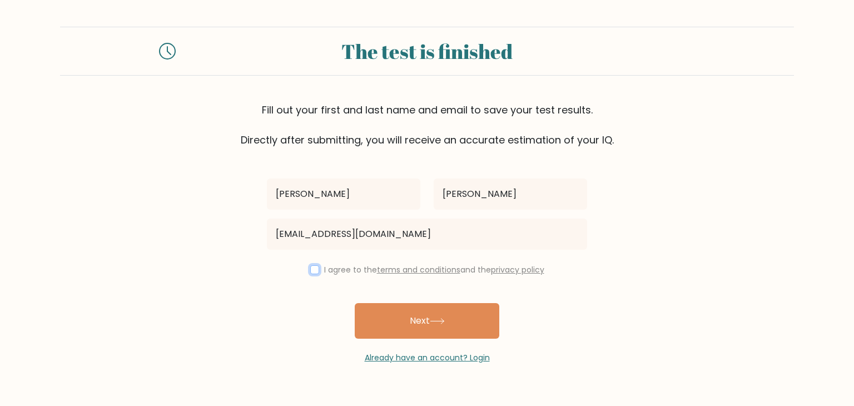
click at [311, 267] on input "checkbox" at bounding box center [314, 269] width 9 height 9
checkbox input "true"
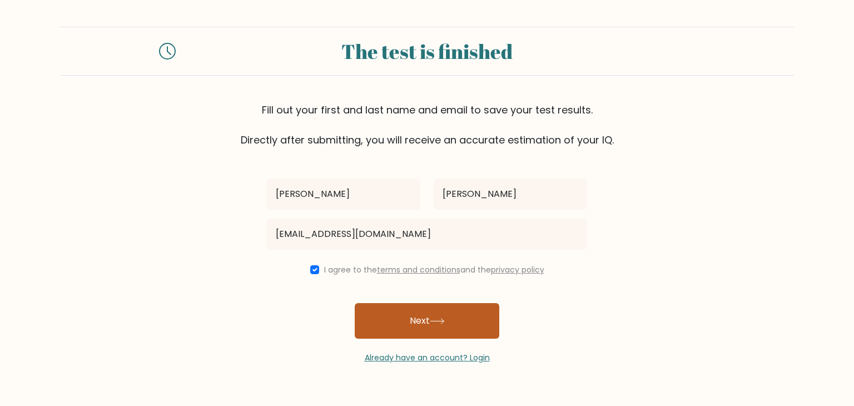
click at [427, 312] on button "Next" at bounding box center [427, 321] width 145 height 36
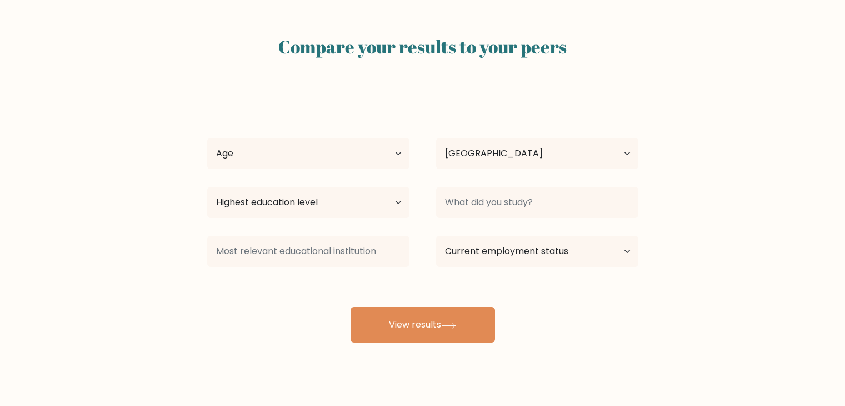
select select "TH"
click at [313, 200] on select "Highest education level No schooling Primary Lower Secondary Upper Secondary Oc…" at bounding box center [308, 202] width 202 height 31
click at [574, 278] on div "[PERSON_NAME] Age Under [DEMOGRAPHIC_DATA] [DEMOGRAPHIC_DATA] [DEMOGRAPHIC_DATA…" at bounding box center [423, 220] width 445 height 245
click at [396, 298] on div "[PERSON_NAME] Age Under [DEMOGRAPHIC_DATA] [DEMOGRAPHIC_DATA] [DEMOGRAPHIC_DATA…" at bounding box center [423, 220] width 445 height 245
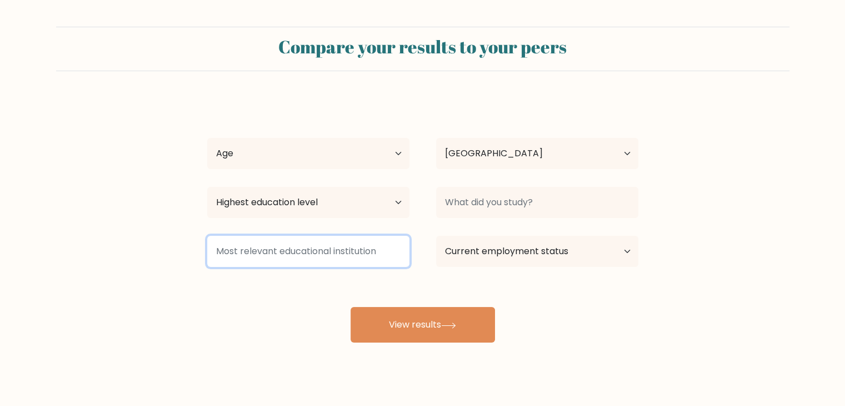
click at [282, 242] on input at bounding box center [308, 251] width 202 height 31
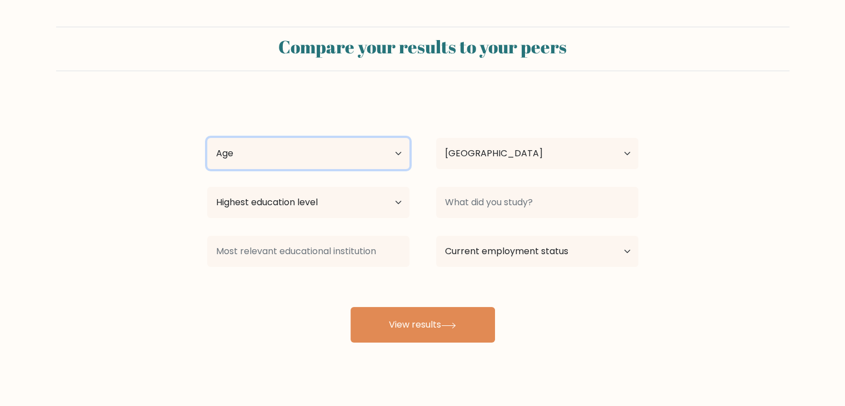
click at [307, 154] on select "Age Under [DEMOGRAPHIC_DATA] [DEMOGRAPHIC_DATA] [DEMOGRAPHIC_DATA] [DEMOGRAPHIC…" at bounding box center [308, 153] width 202 height 31
click at [207, 138] on select "Age Under [DEMOGRAPHIC_DATA] [DEMOGRAPHIC_DATA] [DEMOGRAPHIC_DATA] [DEMOGRAPHIC…" at bounding box center [308, 153] width 202 height 31
click at [324, 155] on select "Age Under 18 years old 18-24 years old 25-34 years old 35-44 years old 45-54 ye…" at bounding box center [308, 153] width 202 height 31
select select "25_34"
click at [207, 138] on select "Age Under 18 years old 18-24 years old 25-34 years old 35-44 years old 45-54 ye…" at bounding box center [308, 153] width 202 height 31
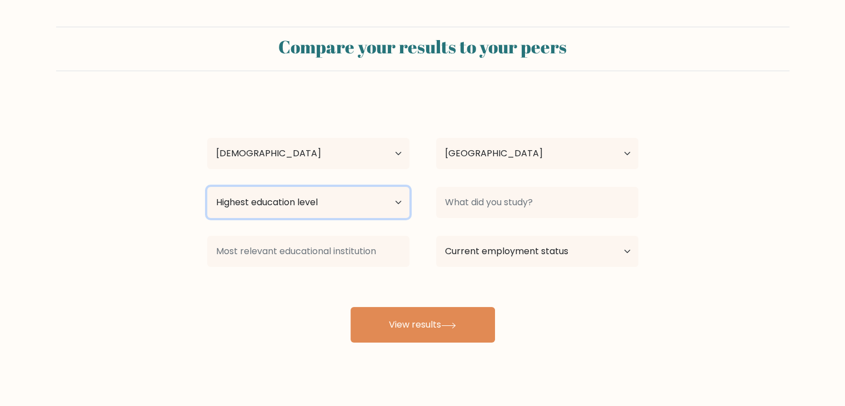
click at [348, 204] on select "Highest education level No schooling Primary Lower Secondary Upper Secondary Oc…" at bounding box center [308, 202] width 202 height 31
select select "bachelors_degree"
click at [207, 187] on select "Highest education level No schooling Primary Lower Secondary Upper Secondary Oc…" at bounding box center [308, 202] width 202 height 31
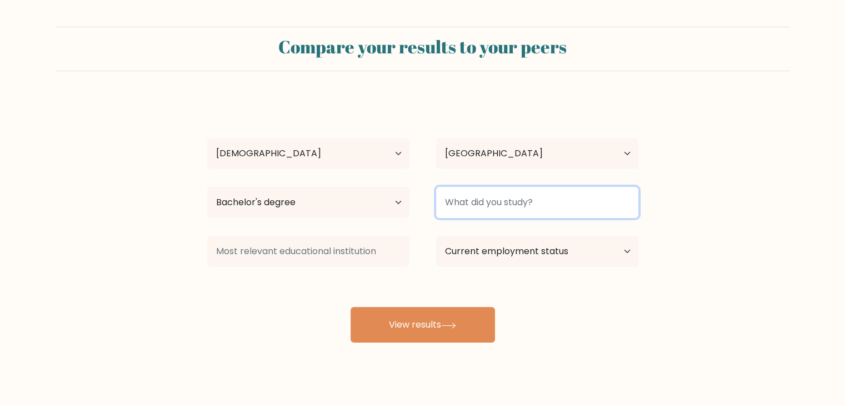
click at [501, 212] on input at bounding box center [537, 202] width 202 height 31
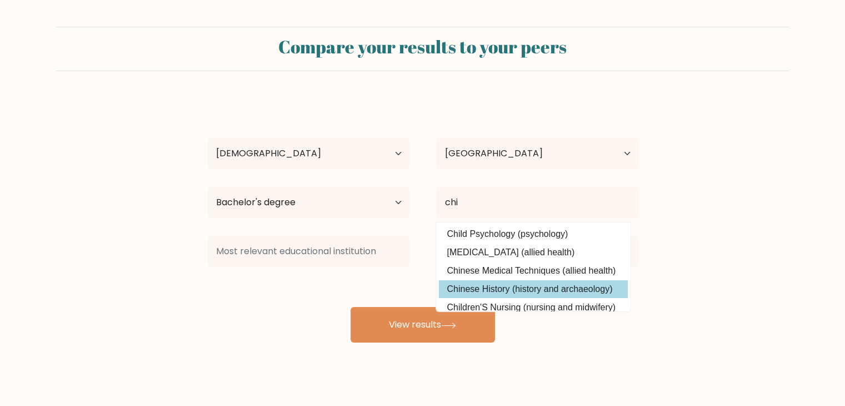
click at [515, 291] on option "Chinese History (history and archaeology)" at bounding box center [533, 289] width 189 height 18
type input "Chinese History"
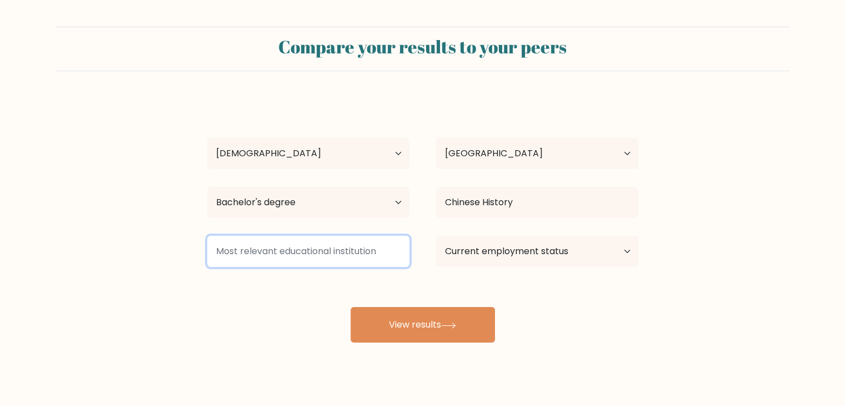
click at [262, 247] on input at bounding box center [308, 251] width 202 height 31
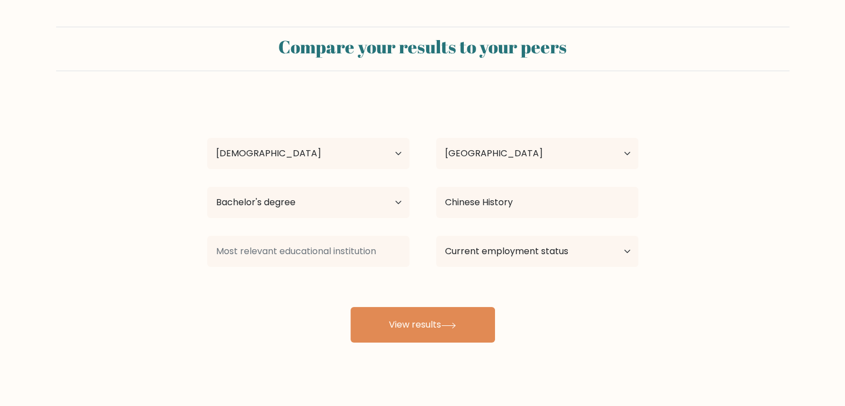
click at [503, 292] on div "Kate Lee Age Under 18 years old 18-24 years old 25-34 years old 35-44 years old…" at bounding box center [423, 220] width 445 height 245
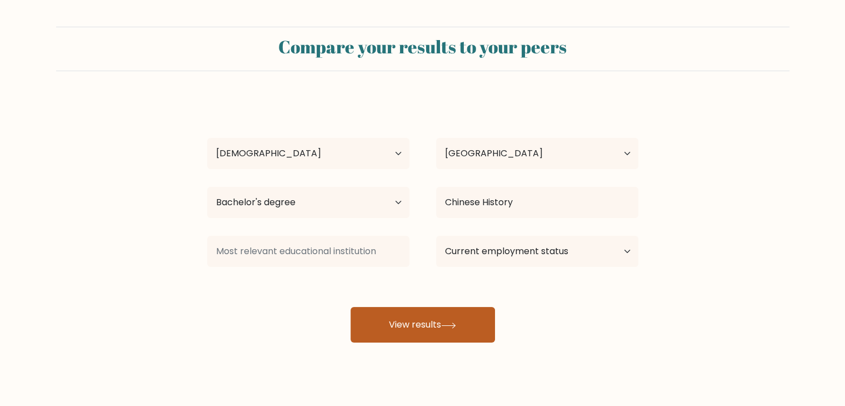
click at [425, 325] on button "View results" at bounding box center [423, 325] width 145 height 36
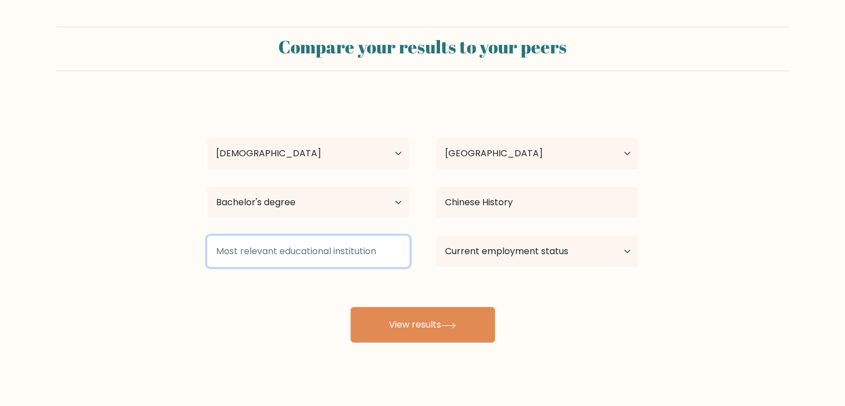
click at [347, 244] on input at bounding box center [308, 251] width 202 height 31
click at [261, 249] on input at bounding box center [308, 251] width 202 height 31
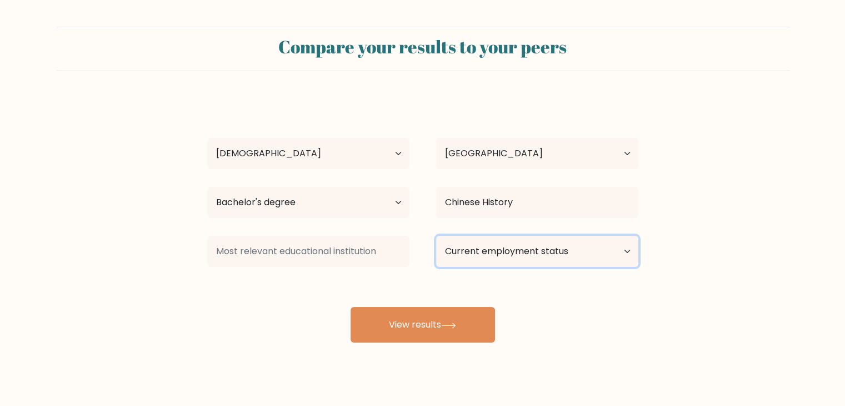
click at [580, 255] on select "Current employment status Employed Student Retired Other / prefer not to answer" at bounding box center [537, 251] width 202 height 31
select select "employed"
click at [436, 236] on select "Current employment status Employed Student Retired Other / prefer not to answer" at bounding box center [537, 251] width 202 height 31
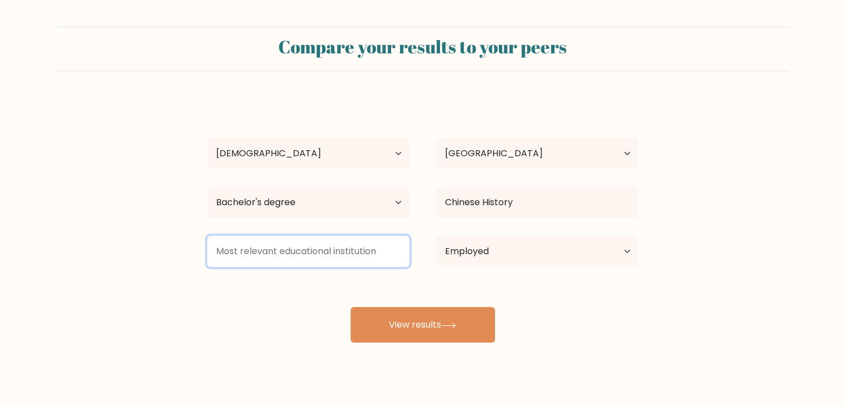
click at [372, 251] on input at bounding box center [308, 251] width 202 height 31
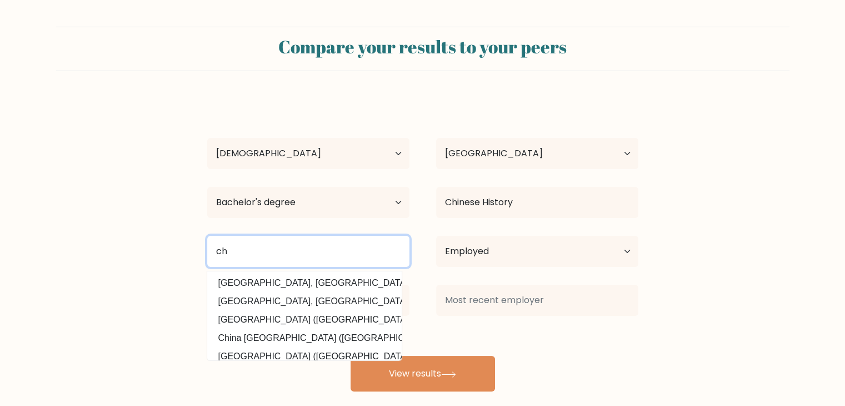
type input "c"
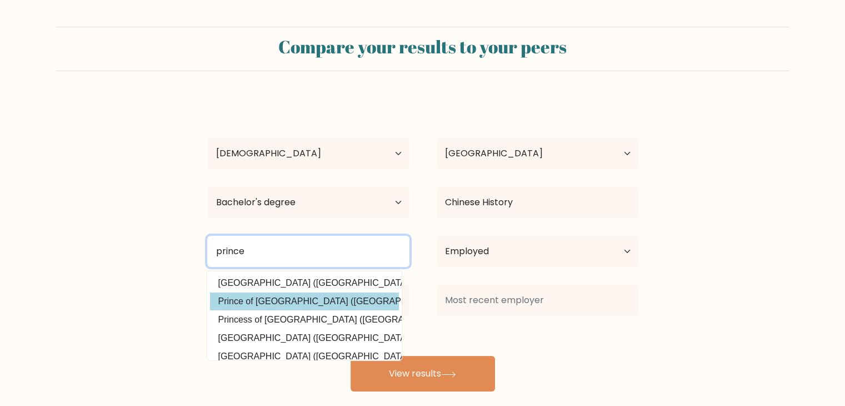
type input "prince"
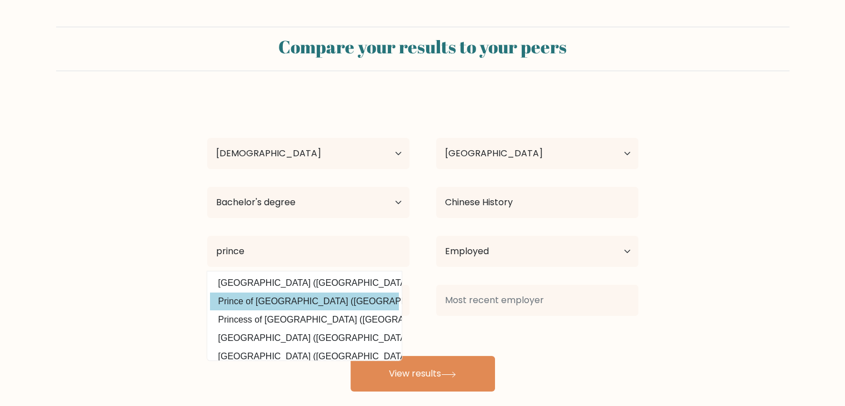
click at [311, 298] on div "Kate Lee Age Under 18 years old 18-24 years old 25-34 years old 35-44 years old…" at bounding box center [423, 244] width 445 height 293
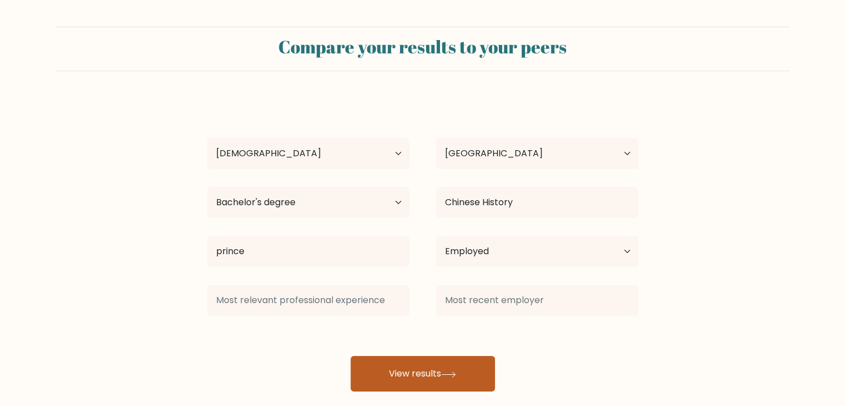
click at [392, 365] on button "View results" at bounding box center [423, 374] width 145 height 36
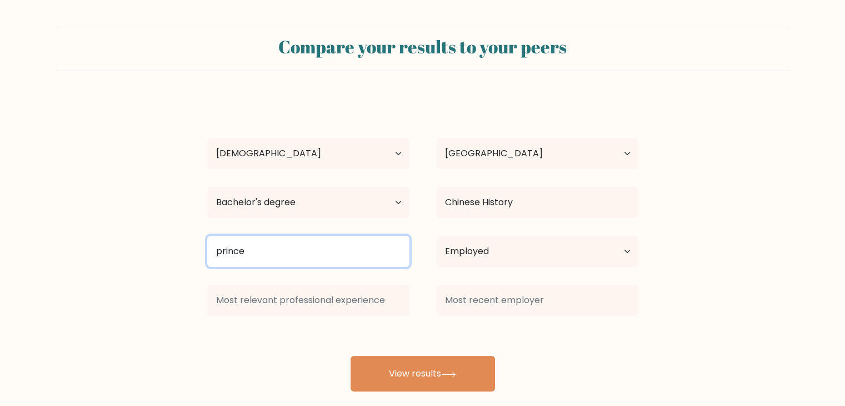
click at [297, 244] on input "prince" at bounding box center [308, 251] width 202 height 31
drag, startPoint x: 267, startPoint y: 245, endPoint x: 0, endPoint y: 212, distance: 268.9
click at [0, 216] on form "Compare your results to your peers Kate Lee Age Under 18 years old 18-24 years …" at bounding box center [422, 209] width 845 height 365
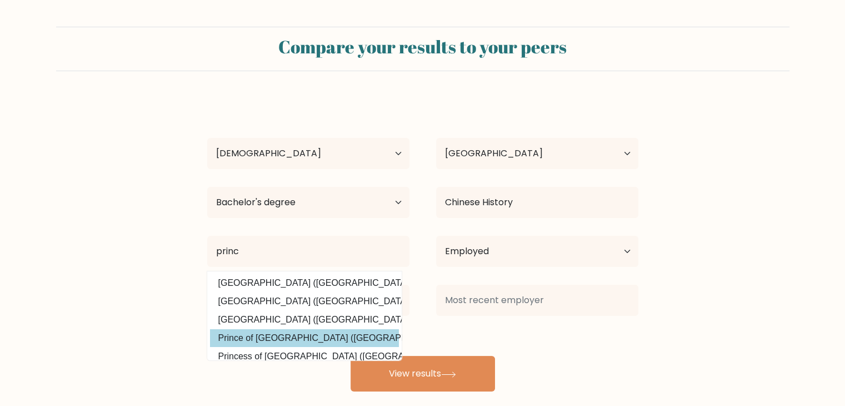
click at [293, 338] on div "Kate Lee Age Under 18 years old 18-24 years old 25-34 years old 35-44 years old…" at bounding box center [423, 244] width 445 height 293
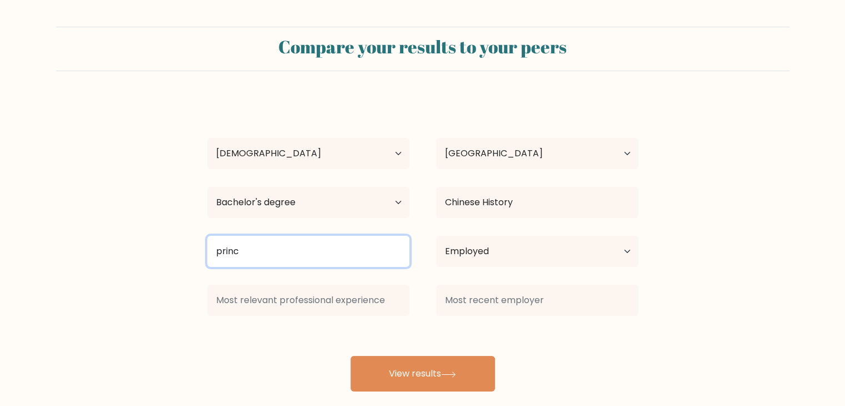
click at [276, 250] on input "princ" at bounding box center [308, 251] width 202 height 31
click at [268, 259] on input "princ" at bounding box center [308, 251] width 202 height 31
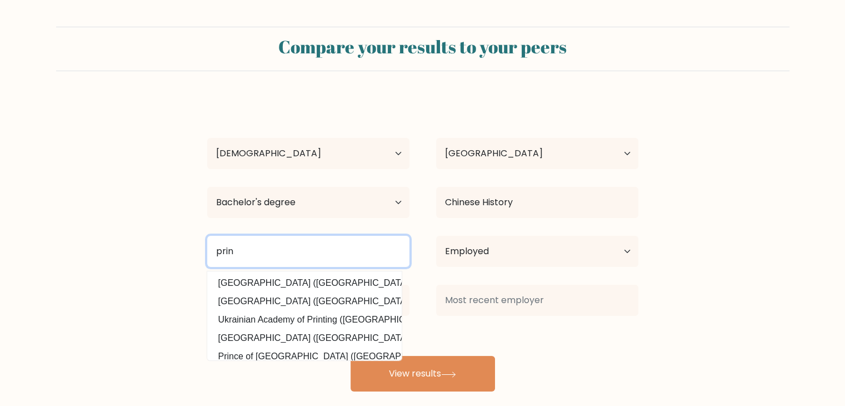
type input "princ"
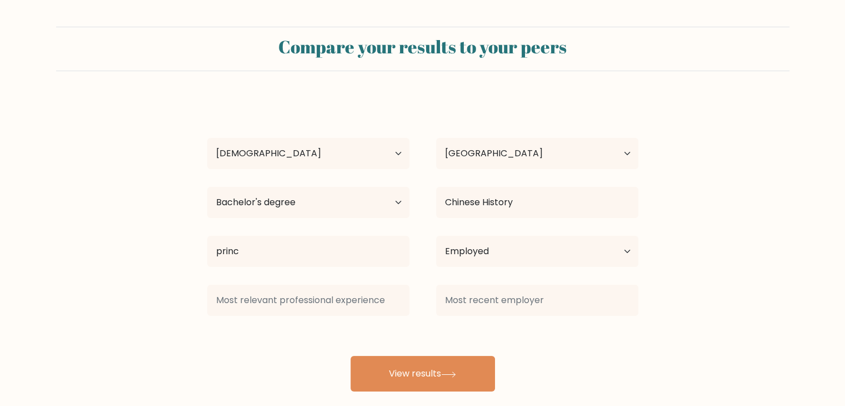
click at [262, 334] on div "Kate Lee Age Under 18 years old 18-24 years old 25-34 years old 35-44 years old…" at bounding box center [423, 244] width 445 height 293
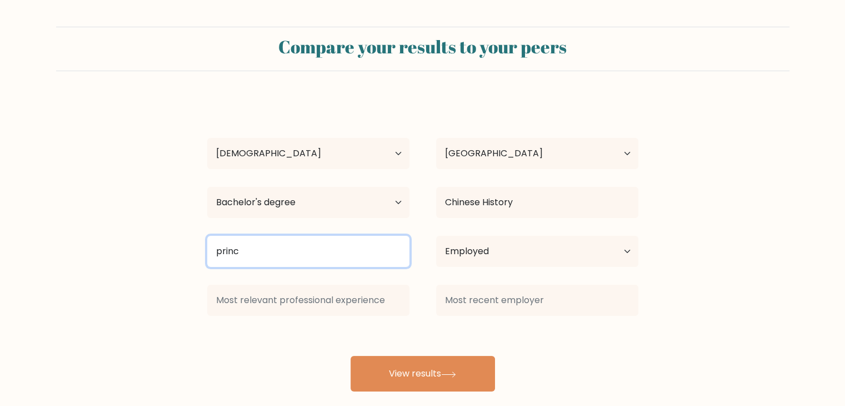
click at [270, 251] on input "princ" at bounding box center [308, 251] width 202 height 31
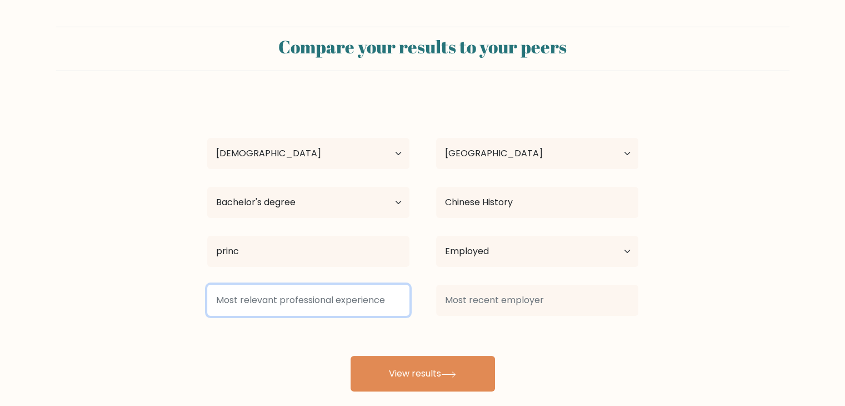
click at [271, 299] on input at bounding box center [308, 300] width 202 height 31
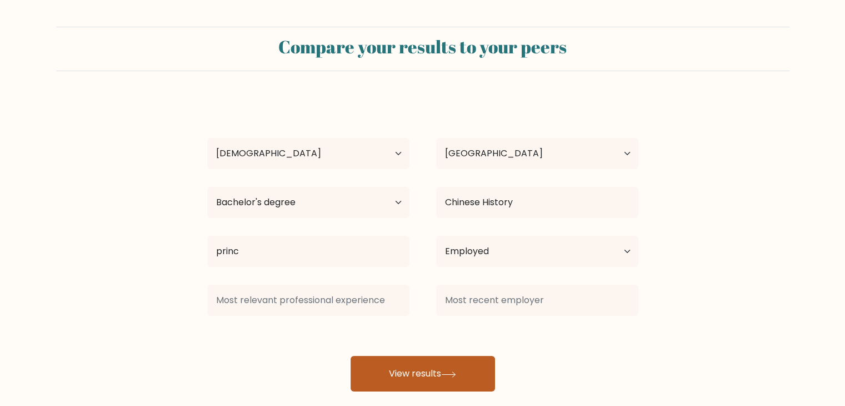
drag, startPoint x: 394, startPoint y: 345, endPoint x: 403, endPoint y: 370, distance: 26.7
click at [394, 347] on div "Kate Lee Age Under 18 years old 18-24 years old 25-34 years old 35-44 years old…" at bounding box center [423, 244] width 445 height 293
click at [404, 370] on button "View results" at bounding box center [423, 374] width 145 height 36
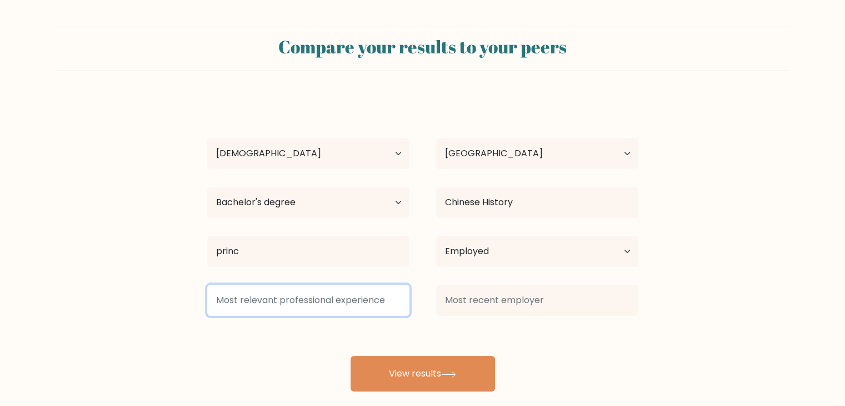
click at [349, 305] on input at bounding box center [308, 300] width 202 height 31
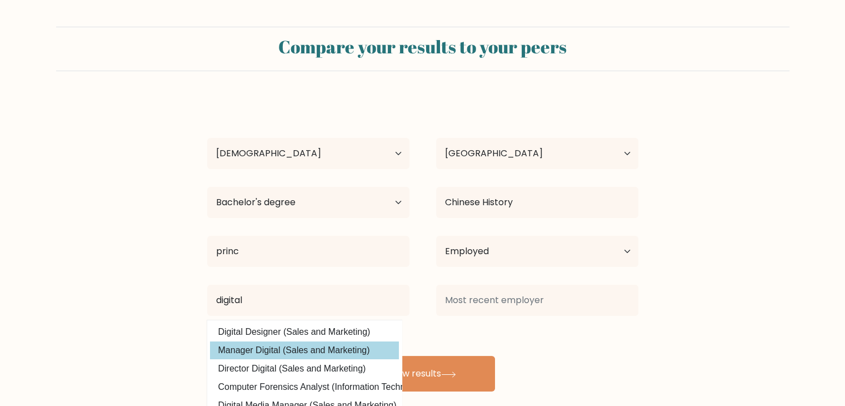
click at [341, 350] on option "Manager Digital (Sales and Marketing)" at bounding box center [304, 350] width 189 height 18
type input "Manager Digital"
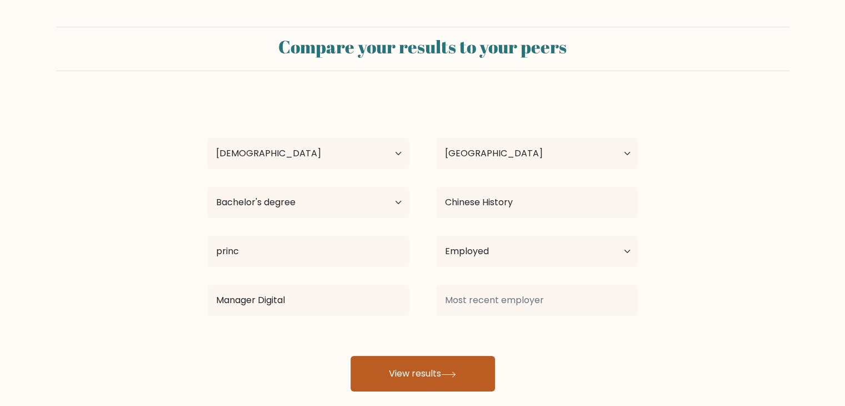
click at [418, 368] on button "View results" at bounding box center [423, 374] width 145 height 36
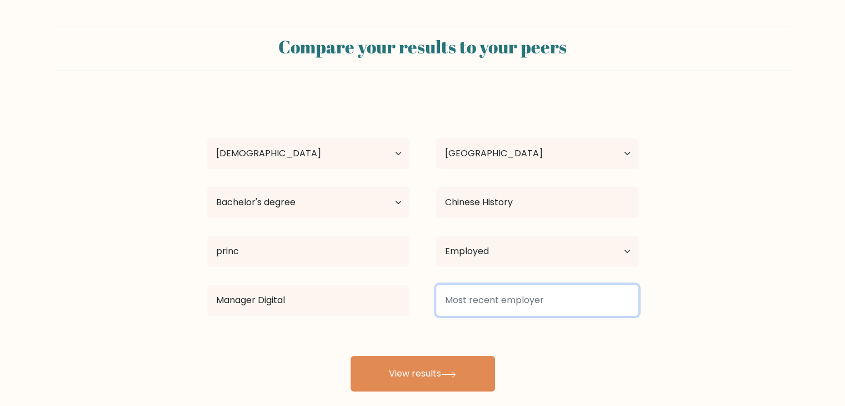
click at [474, 301] on input at bounding box center [537, 300] width 202 height 31
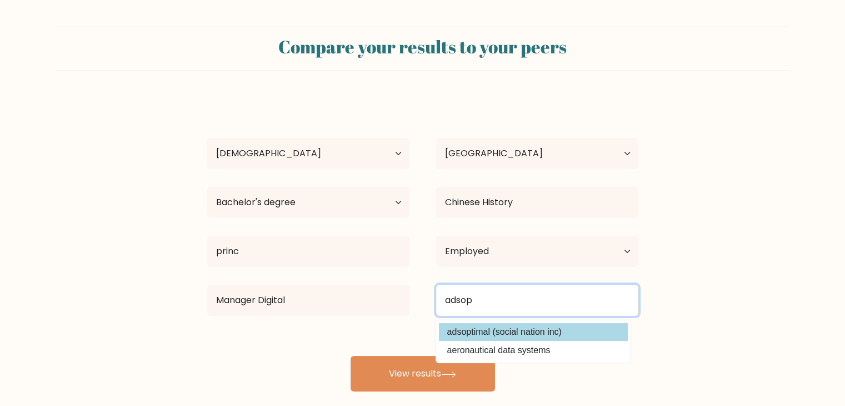
type input "adsop"
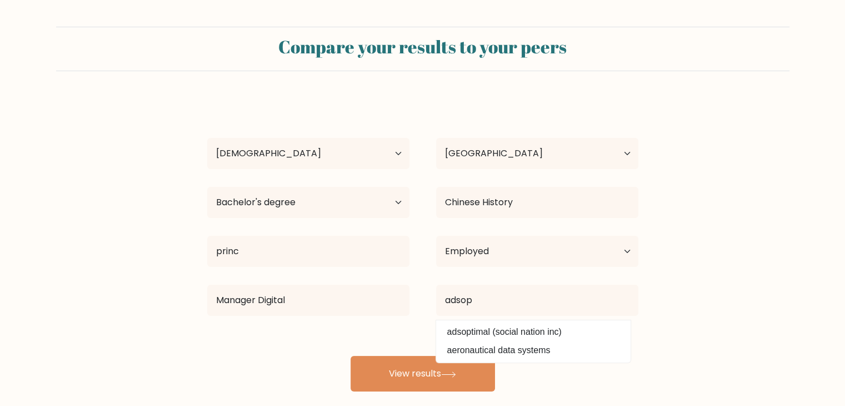
drag, startPoint x: 500, startPoint y: 335, endPoint x: 474, endPoint y: 347, distance: 28.8
click at [499, 335] on div "Kate Lee Age Under 18 years old 18-24 years old 25-34 years old 35-44 years old…" at bounding box center [423, 244] width 445 height 293
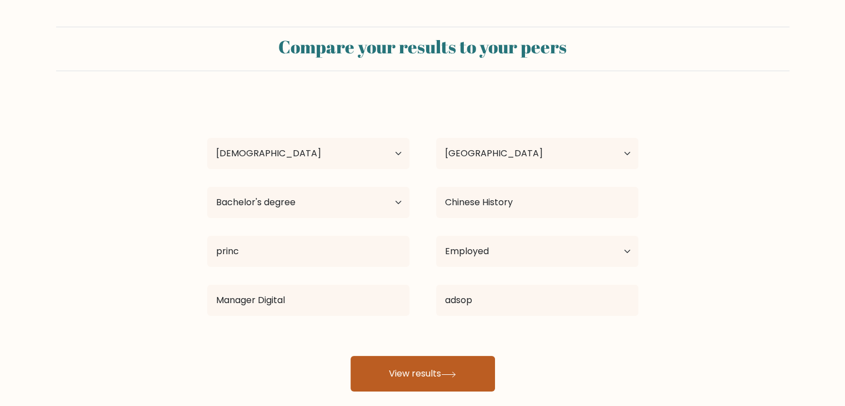
click at [439, 372] on button "View results" at bounding box center [423, 374] width 145 height 36
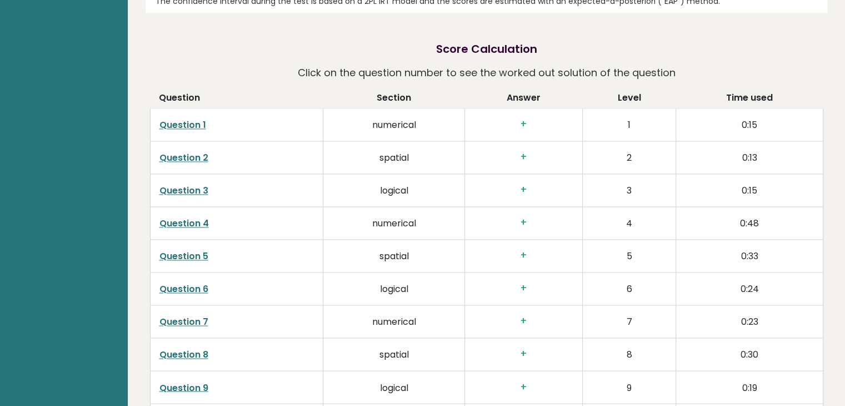
scroll to position [1723, 0]
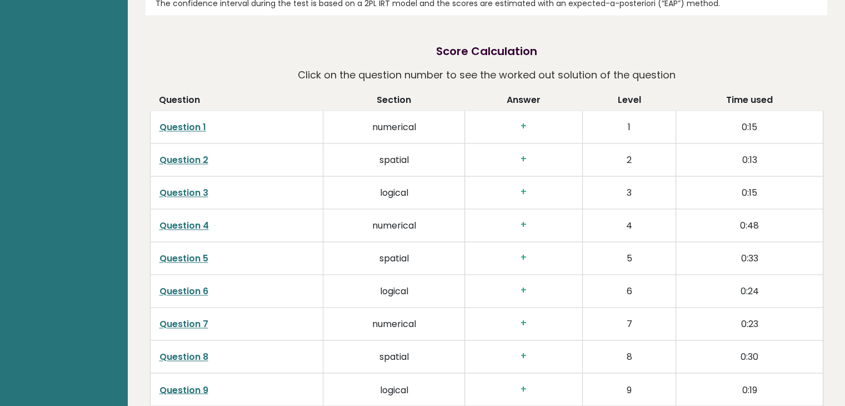
click at [513, 132] on td "+" at bounding box center [524, 126] width 118 height 33
click at [531, 125] on h3 "+" at bounding box center [523, 127] width 99 height 12
click at [529, 125] on h3 "+" at bounding box center [523, 127] width 99 height 12
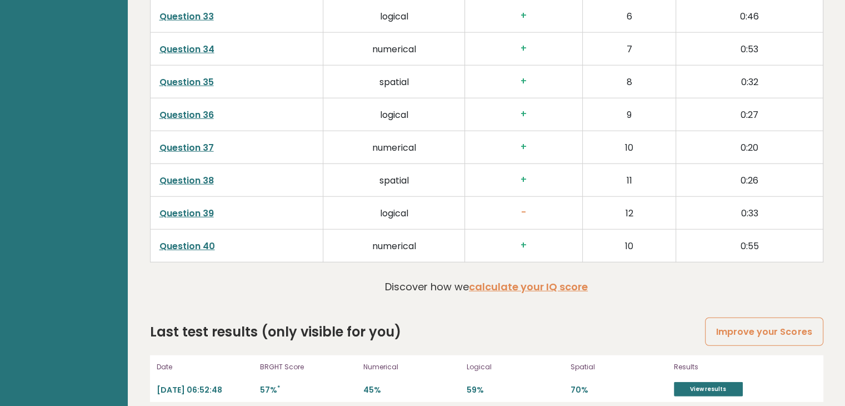
scroll to position [2890, 0]
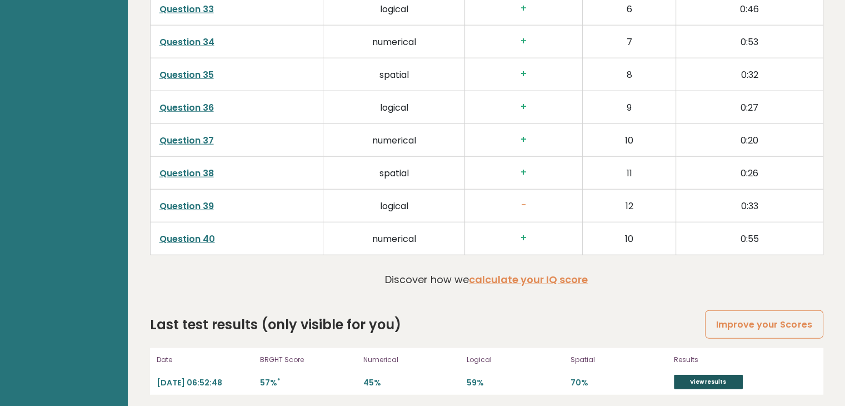
click at [708, 375] on link "View results" at bounding box center [708, 382] width 69 height 14
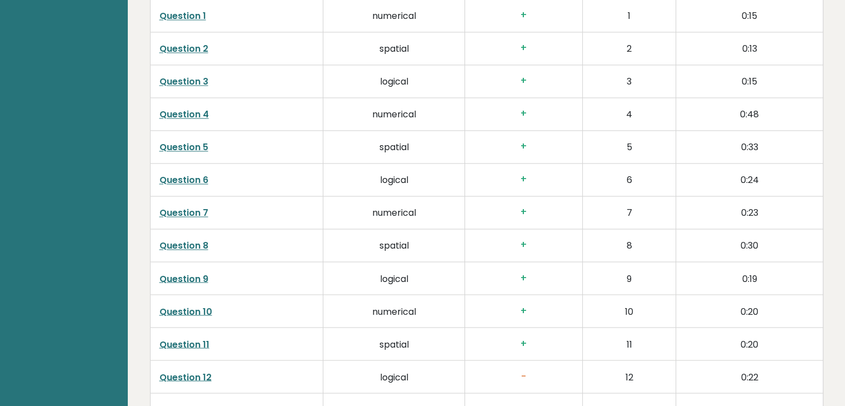
scroll to position [1839, 0]
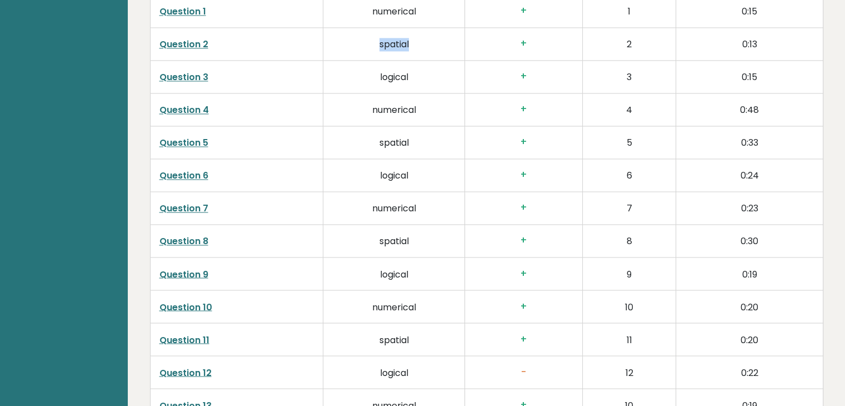
drag, startPoint x: 383, startPoint y: 45, endPoint x: 353, endPoint y: 45, distance: 30.0
click at [353, 45] on td "spatial" at bounding box center [394, 43] width 142 height 33
copy td "spatial"
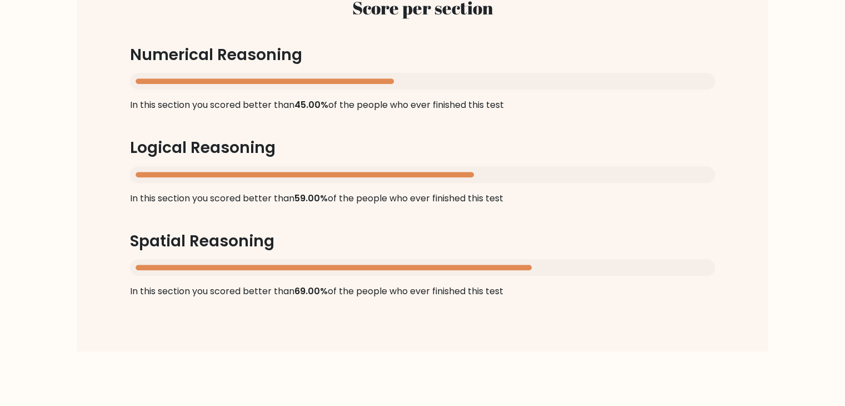
scroll to position [1112, 0]
click at [320, 228] on div "Score per section Numerical Reasoning In this section you scored better than 45…" at bounding box center [422, 148] width 639 height 354
